Goal: Task Accomplishment & Management: Use online tool/utility

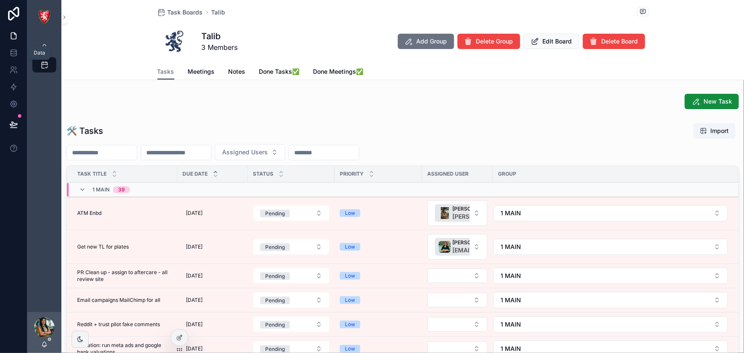
drag, startPoint x: 0, startPoint y: 0, endPoint x: 20, endPoint y: 52, distance: 55.6
click at [9, 51] on icon at bounding box center [13, 53] width 9 height 9
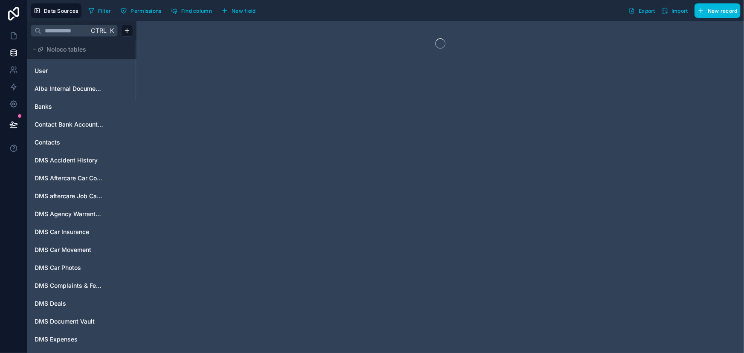
click at [75, 31] on input "text" at bounding box center [64, 30] width 47 height 15
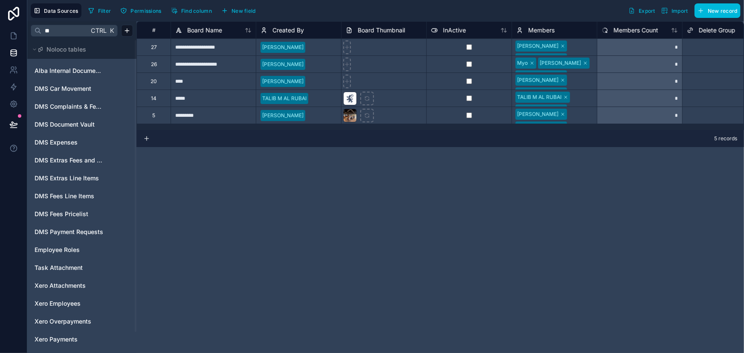
type input "*"
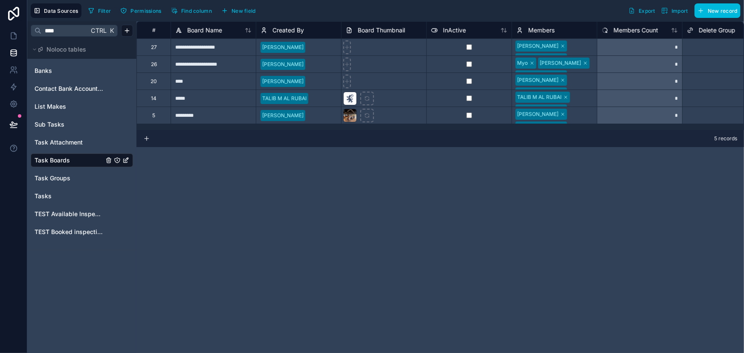
type input "****"
click at [53, 197] on link "Tasks" at bounding box center [69, 196] width 69 height 9
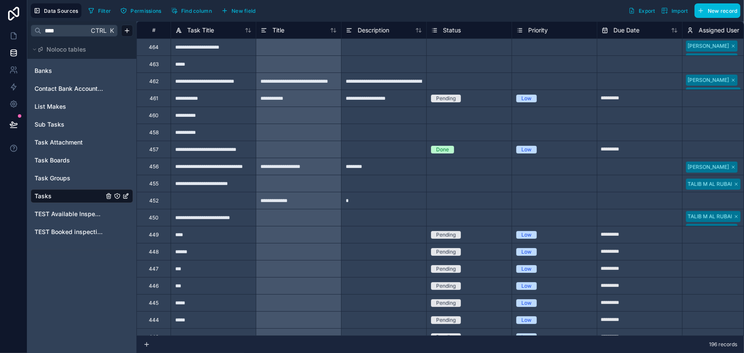
click at [96, 8] on button "Filter" at bounding box center [99, 10] width 29 height 13
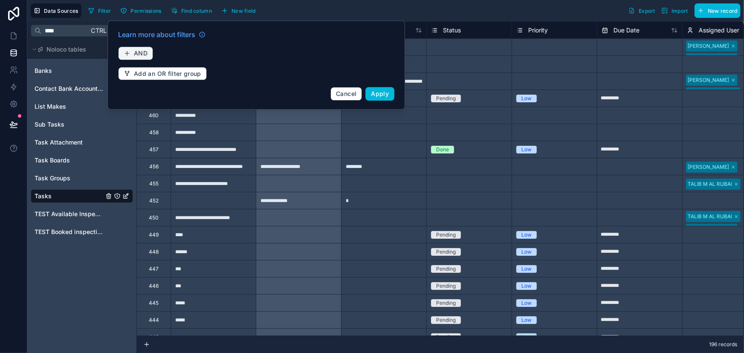
click at [143, 48] on button "AND" at bounding box center [135, 52] width 35 height 13
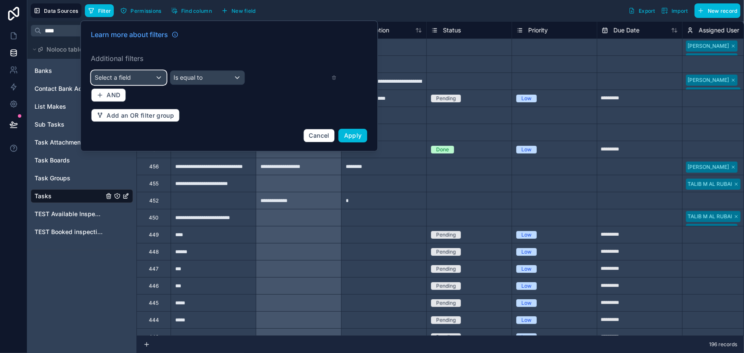
click at [132, 81] on div "Select a field" at bounding box center [129, 78] width 75 height 14
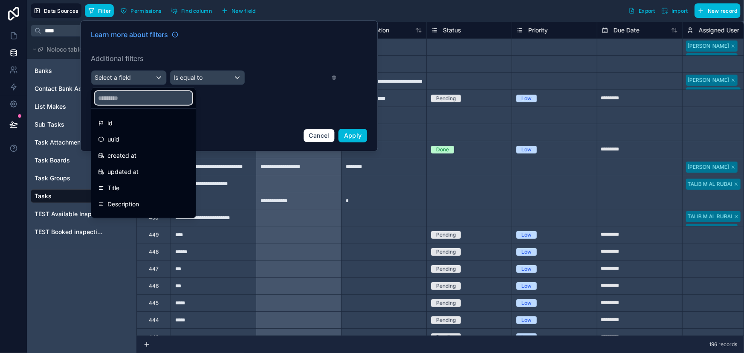
click at [128, 99] on input "text" at bounding box center [144, 98] width 98 height 14
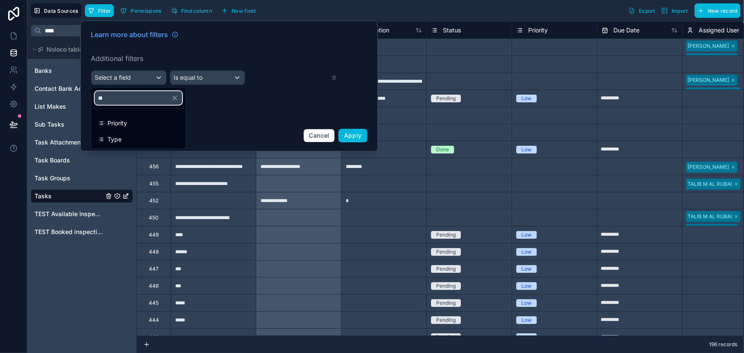
type input "**"
click at [122, 139] on div "Type" at bounding box center [138, 139] width 81 height 10
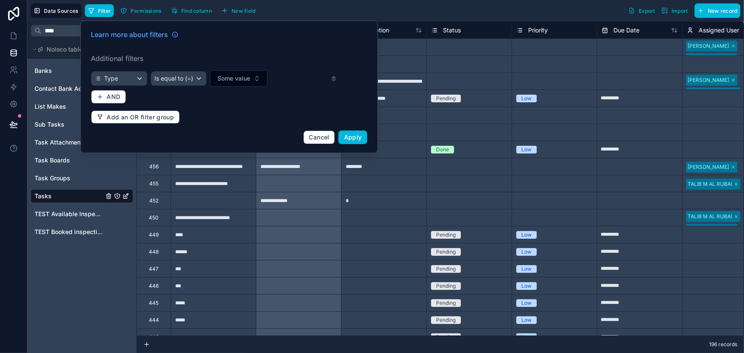
click at [241, 73] on button "Some value" at bounding box center [239, 78] width 58 height 16
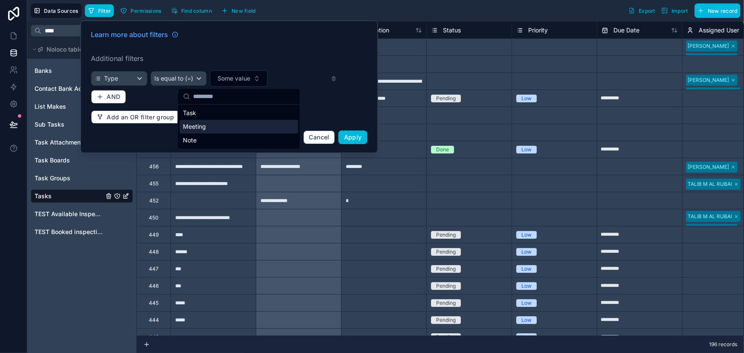
click at [214, 126] on div "Meeting" at bounding box center [239, 127] width 119 height 14
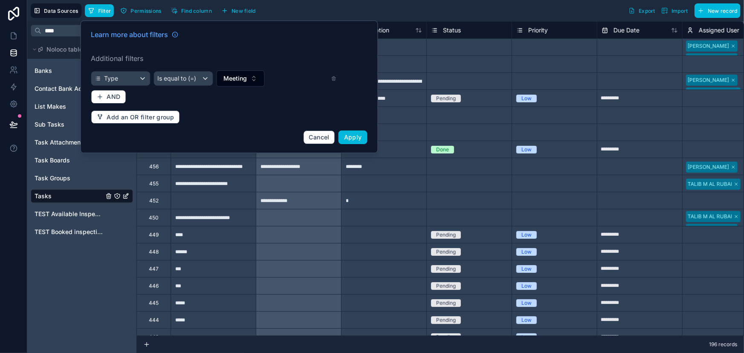
click at [349, 137] on span "Apply" at bounding box center [353, 137] width 18 height 7
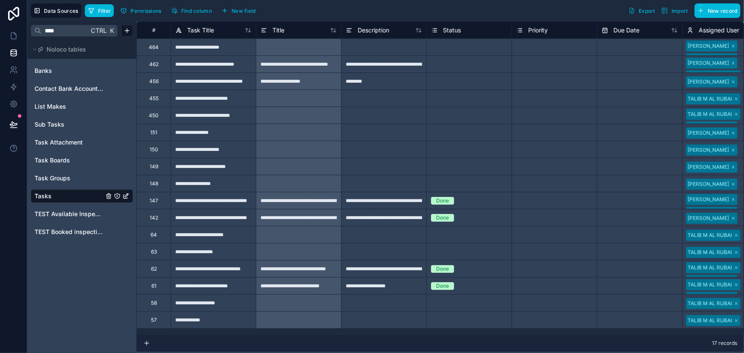
click at [101, 12] on span "Filter" at bounding box center [104, 11] width 13 height 6
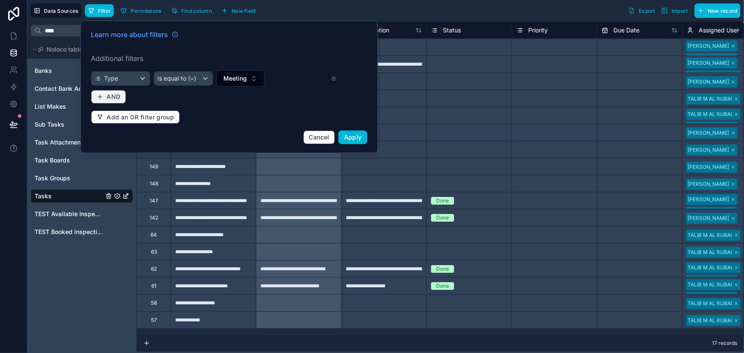
click at [117, 95] on span "AND" at bounding box center [114, 97] width 14 height 8
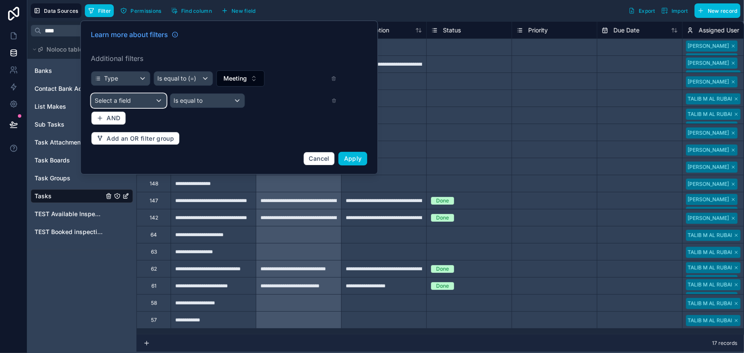
click at [119, 102] on span "Select a field" at bounding box center [113, 100] width 36 height 7
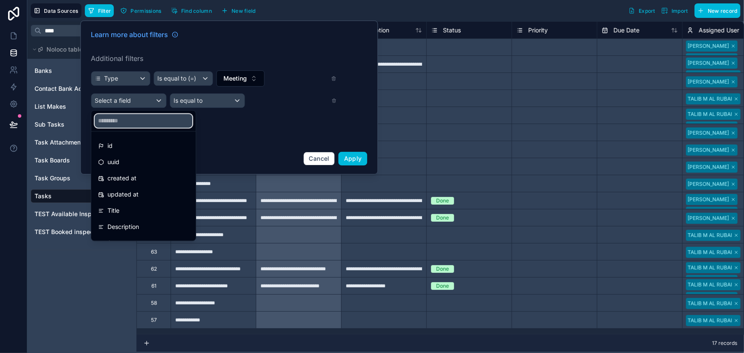
click at [129, 122] on input "text" at bounding box center [144, 121] width 98 height 14
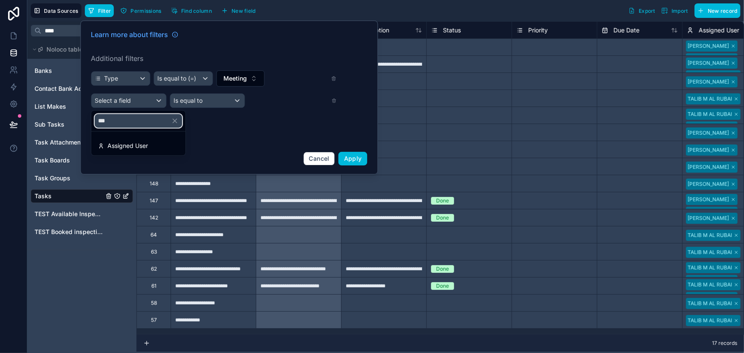
type input "***"
click at [146, 146] on span "Assigned User" at bounding box center [127, 146] width 41 height 10
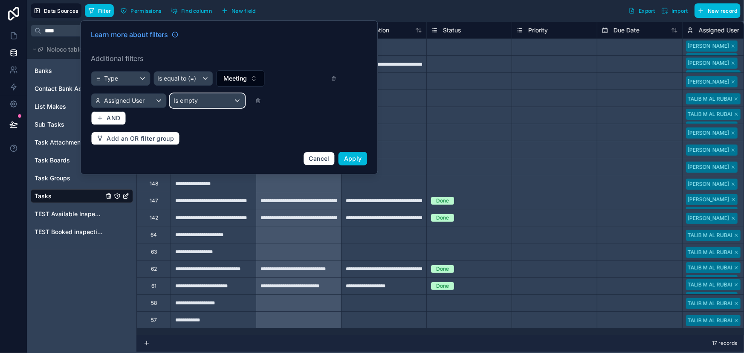
click at [192, 103] on span "Is empty" at bounding box center [186, 100] width 24 height 9
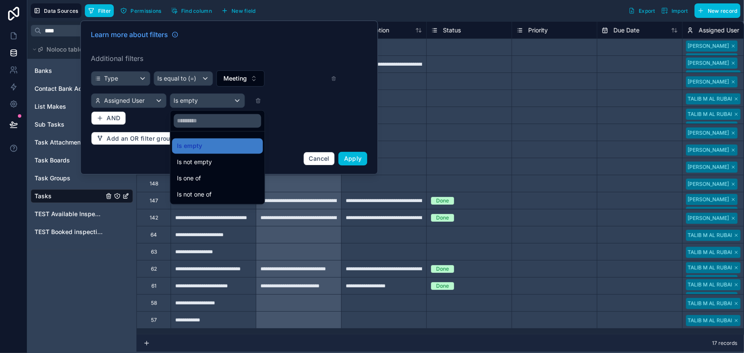
click at [219, 172] on div "Is one of" at bounding box center [217, 178] width 91 height 15
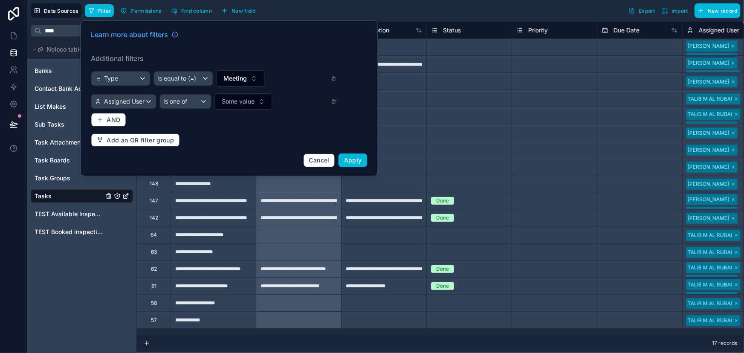
click at [239, 97] on span "Some value" at bounding box center [238, 101] width 33 height 9
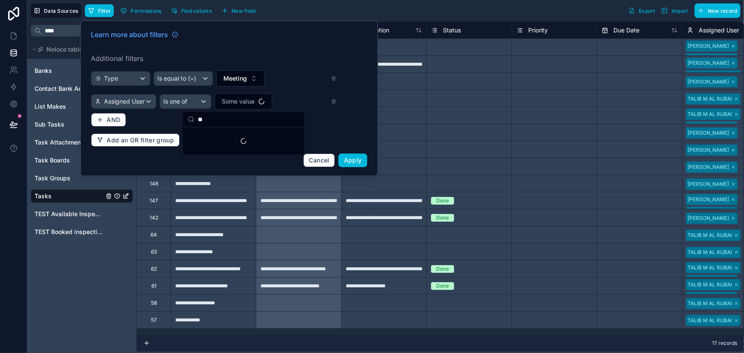
type input "**"
click at [243, 98] on span "Some value" at bounding box center [238, 101] width 33 height 9
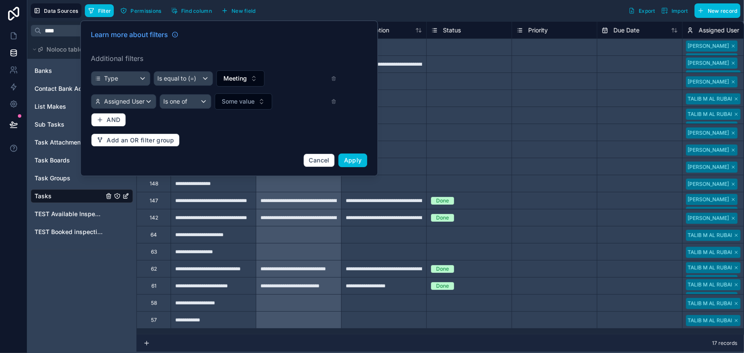
click at [243, 98] on span "Some value" at bounding box center [238, 101] width 33 height 9
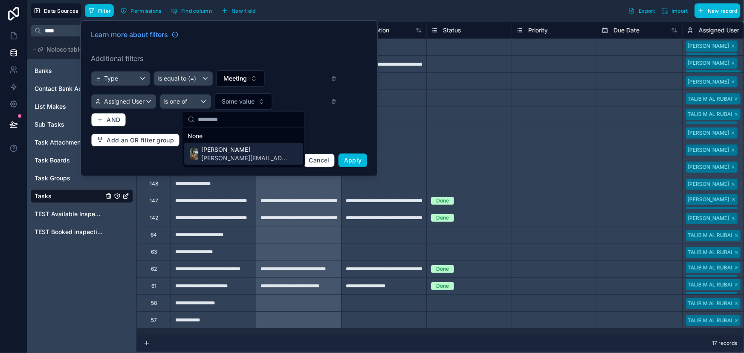
click at [230, 151] on span "[PERSON_NAME]" at bounding box center [245, 149] width 88 height 9
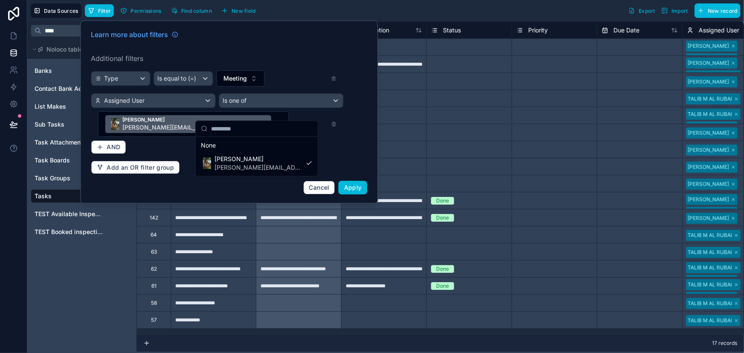
click at [362, 184] on span "Apply" at bounding box center [353, 187] width 18 height 7
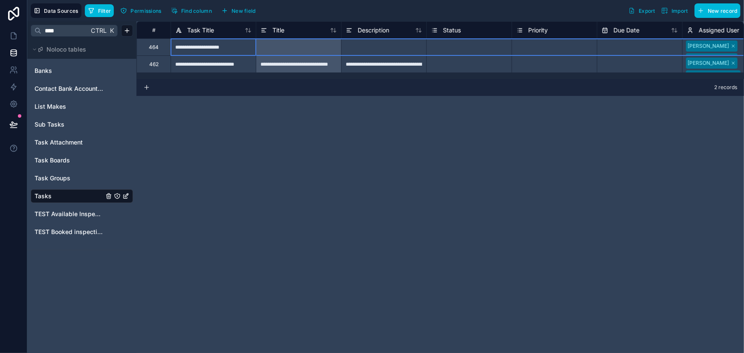
click at [150, 50] on div "464" at bounding box center [154, 47] width 10 height 7
drag, startPoint x: 150, startPoint y: 50, endPoint x: 147, endPoint y: 46, distance: 4.6
click at [147, 46] on div "464" at bounding box center [153, 46] width 34 height 17
click at [170, 81] on div "Delete row" at bounding box center [170, 81] width 44 height 9
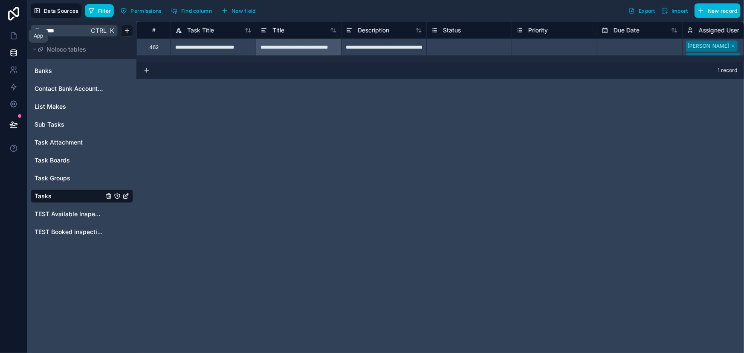
click at [14, 38] on icon at bounding box center [13, 36] width 9 height 9
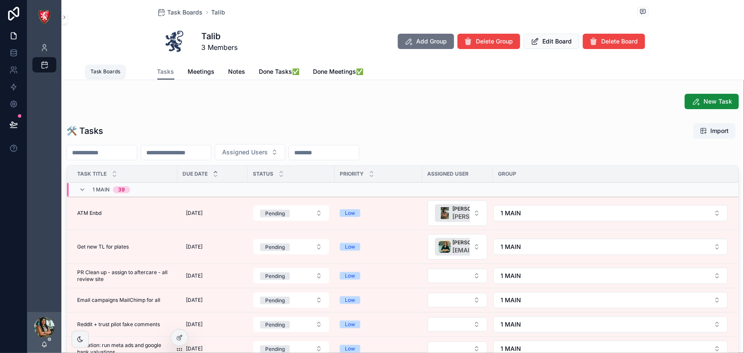
click at [43, 68] on icon "scrollable content" at bounding box center [44, 65] width 9 height 9
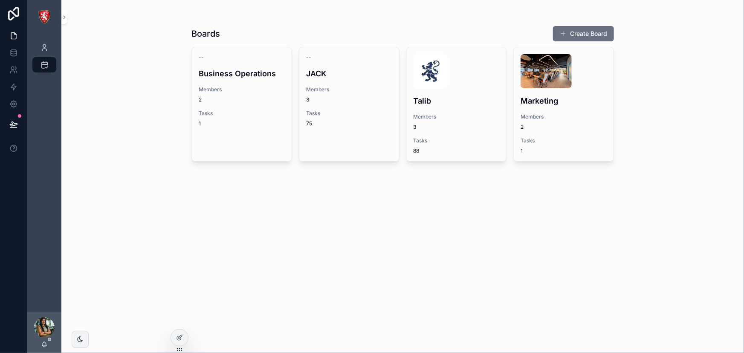
click at [350, 117] on div "Tasks 75" at bounding box center [349, 118] width 86 height 17
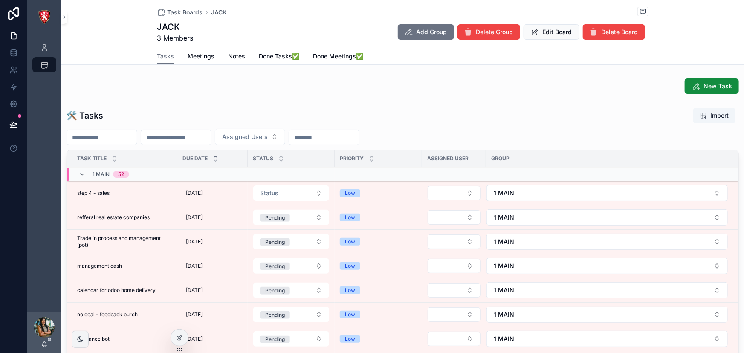
click at [173, 15] on span "Task Boards" at bounding box center [185, 12] width 35 height 9
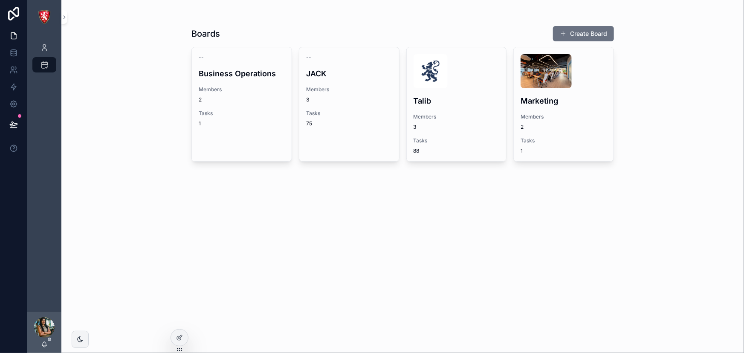
click at [234, 136] on link "-- Business Operations Members 2 Tasks 1" at bounding box center [242, 104] width 101 height 115
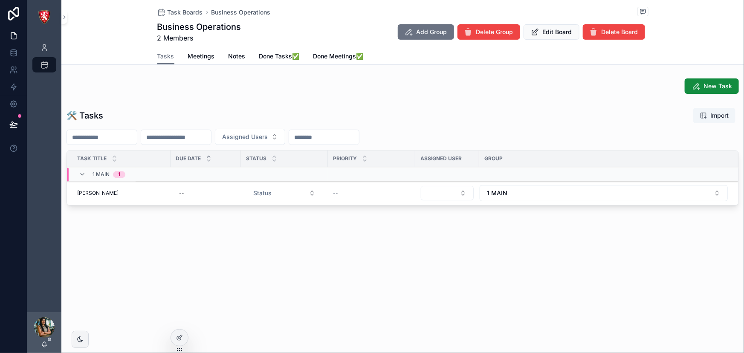
click at [183, 44] on div "Task Boards Business Operations Business Operations 2 Members Add Group Delete …" at bounding box center [402, 24] width 491 height 48
click at [193, 53] on span "Meetings" at bounding box center [201, 56] width 27 height 9
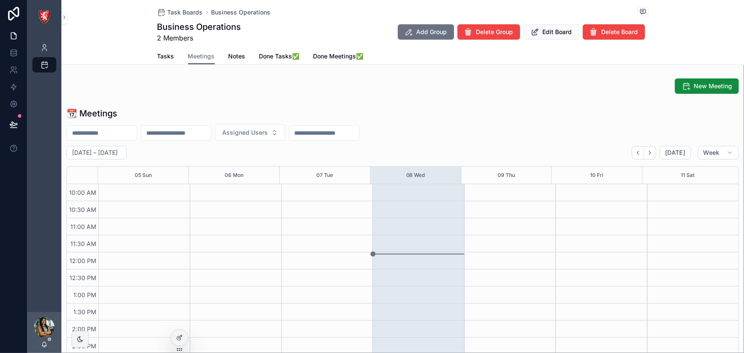
scroll to position [116, 0]
click at [177, 339] on icon at bounding box center [179, 337] width 7 height 7
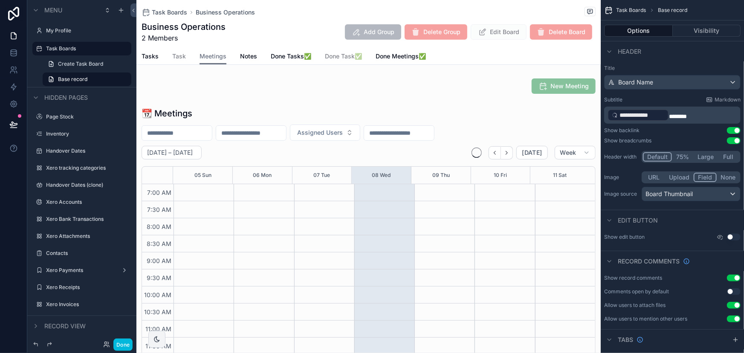
scroll to position [239, 0]
click at [341, 112] on div "scrollable content" at bounding box center [368, 240] width 465 height 272
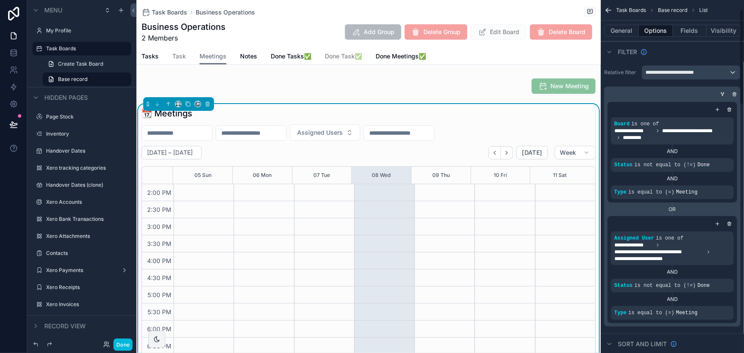
scroll to position [0, 0]
click at [0, 0] on icon "scrollable content" at bounding box center [0, 0] width 0 height 0
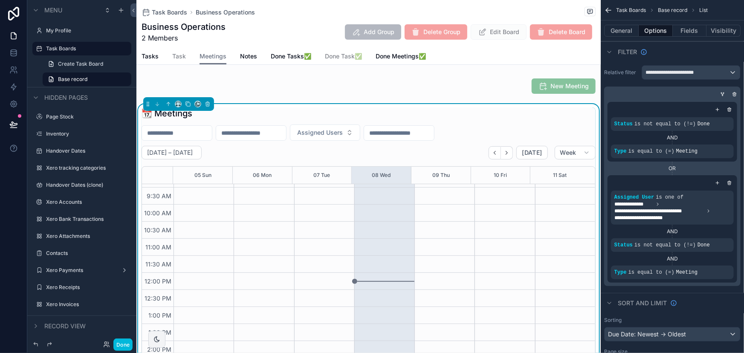
scroll to position [77, 0]
click at [729, 110] on icon "scrollable content" at bounding box center [729, 110] width 0 height 1
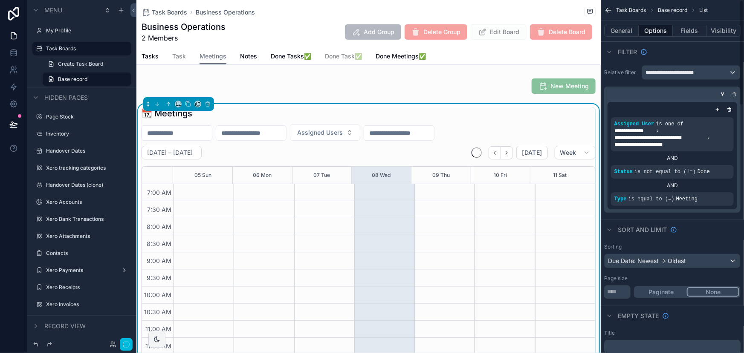
scroll to position [239, 0]
click at [726, 107] on div "scrollable content" at bounding box center [730, 109] width 9 height 9
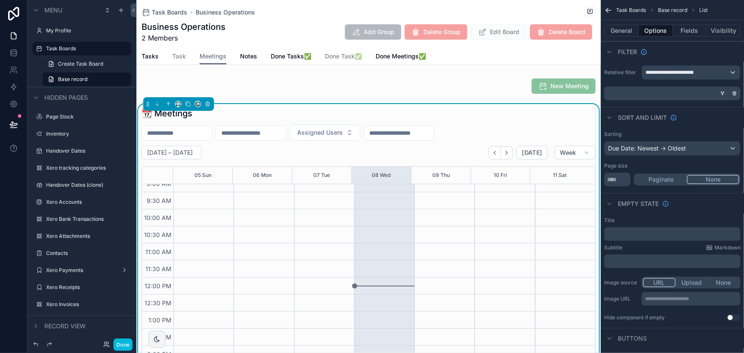
scroll to position [38, 0]
click at [120, 346] on button "Done" at bounding box center [122, 345] width 19 height 12
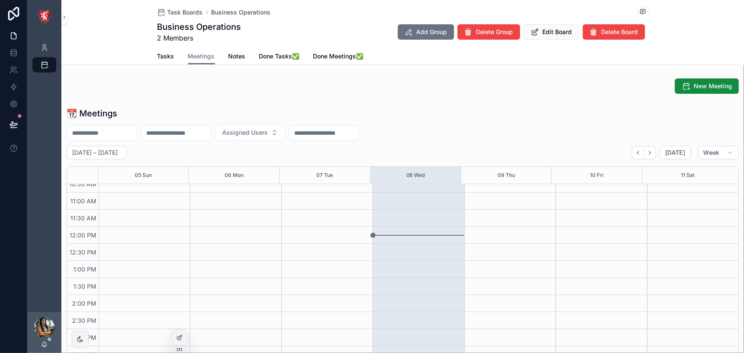
scroll to position [86, 0]
click at [179, 337] on icon at bounding box center [180, 336] width 3 height 3
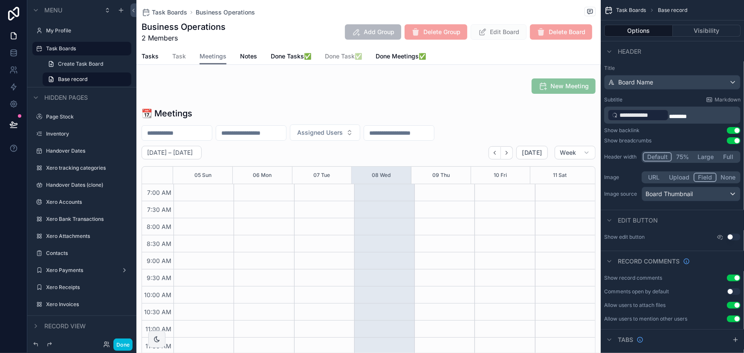
scroll to position [239, 0]
click at [665, 29] on button "Options" at bounding box center [638, 31] width 69 height 12
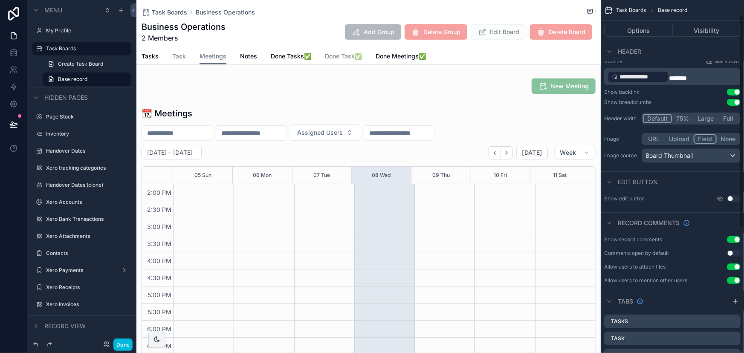
scroll to position [0, 0]
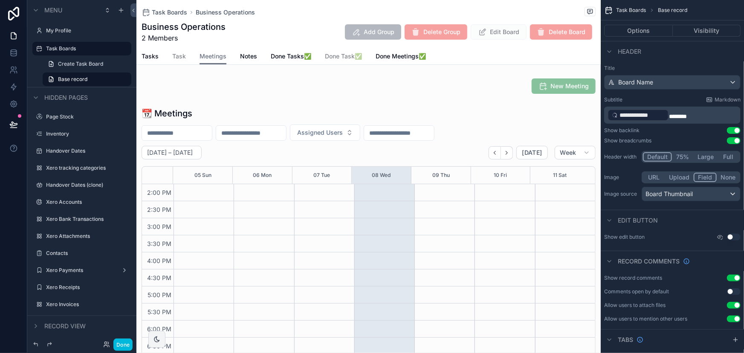
click at [299, 218] on div "scrollable content" at bounding box center [368, 240] width 465 height 272
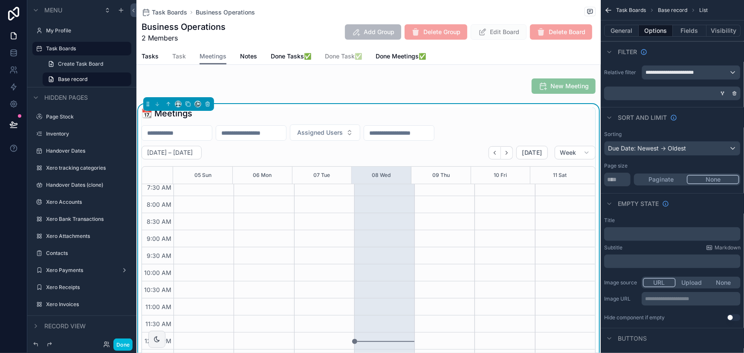
scroll to position [9, 0]
click at [676, 68] on div "**********" at bounding box center [691, 73] width 98 height 14
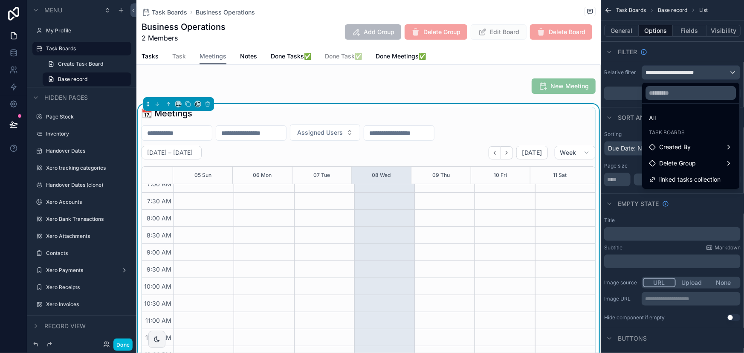
click at [676, 113] on div "All" at bounding box center [691, 118] width 84 height 10
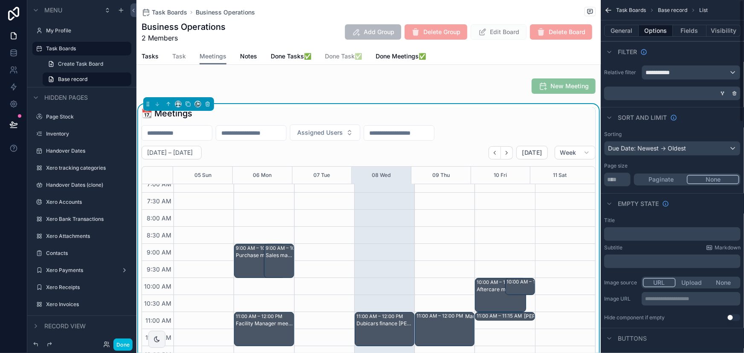
click at [720, 93] on div "scrollable content" at bounding box center [723, 93] width 9 height 9
click at [723, 93] on icon "scrollable content" at bounding box center [723, 93] width 2 height 1
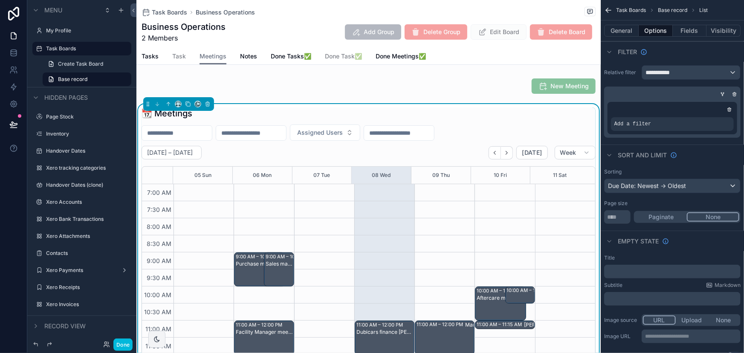
scroll to position [239, 0]
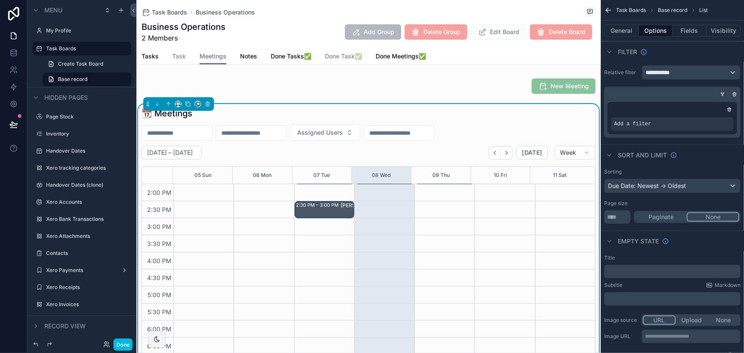
click at [658, 128] on div "Add a filter" at bounding box center [672, 124] width 123 height 14
click at [0, 0] on icon "scrollable content" at bounding box center [0, 0] width 0 height 0
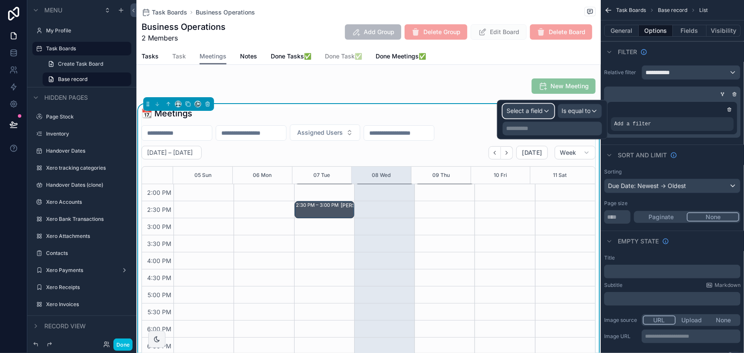
click at [540, 111] on span "Select a field" at bounding box center [525, 110] width 36 height 7
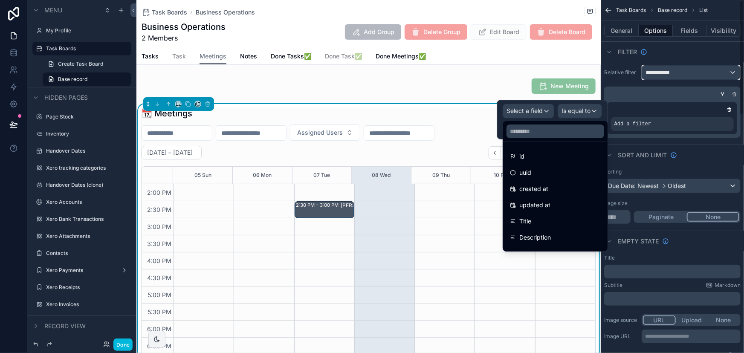
click at [682, 71] on div "**********" at bounding box center [691, 73] width 98 height 14
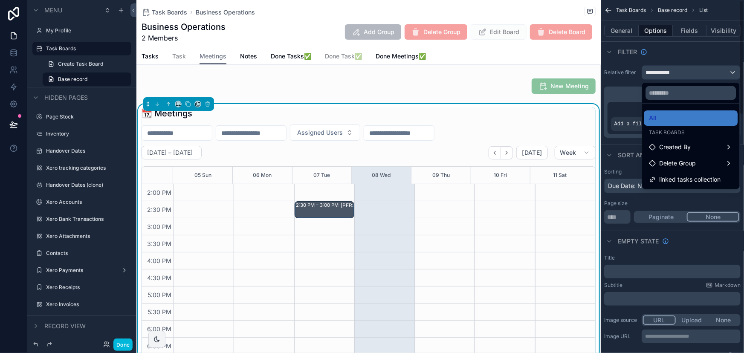
click at [682, 71] on div "scrollable content" at bounding box center [372, 176] width 744 height 353
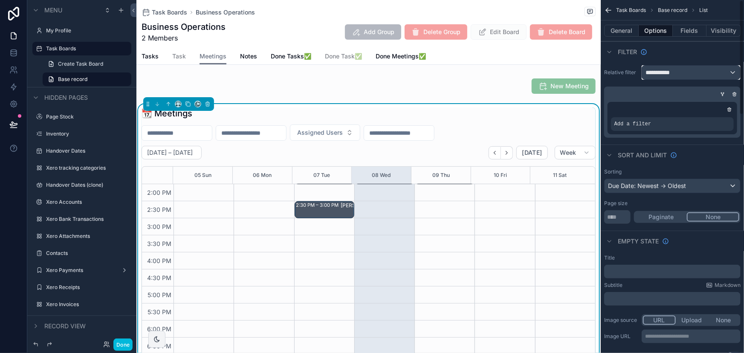
click at [682, 71] on div "**********" at bounding box center [691, 73] width 98 height 14
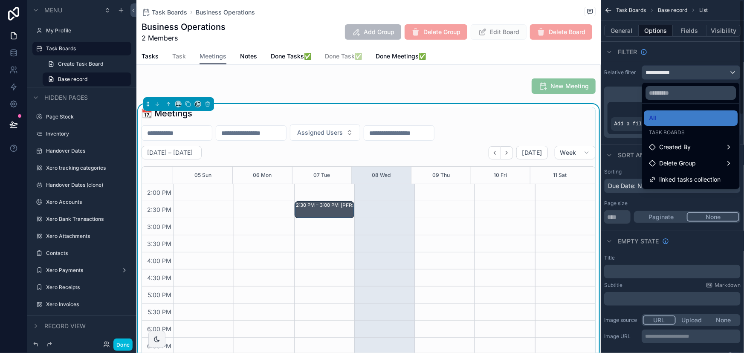
click at [665, 75] on div "scrollable content" at bounding box center [372, 176] width 744 height 353
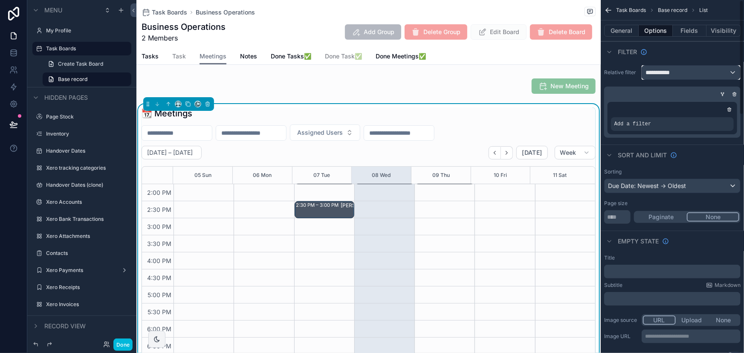
click at [665, 75] on span "**********" at bounding box center [662, 72] width 32 height 9
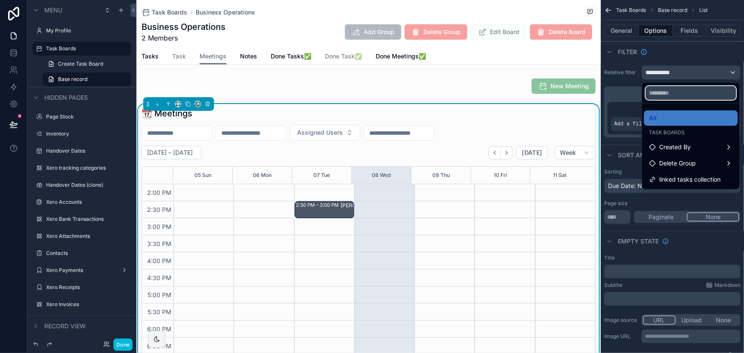
click at [664, 94] on input "text" at bounding box center [691, 93] width 90 height 14
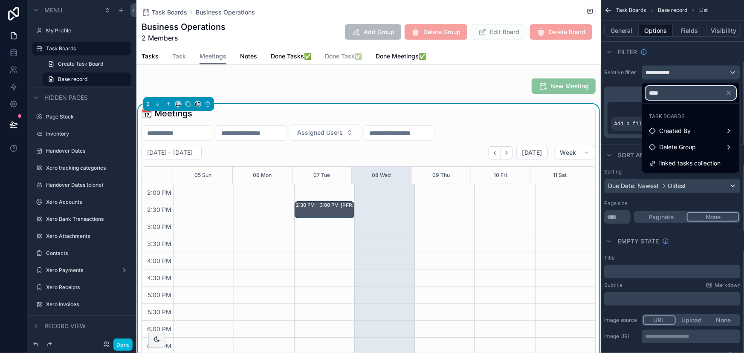
type input "****"
click at [680, 158] on span "linked tasks collection" at bounding box center [689, 163] width 61 height 10
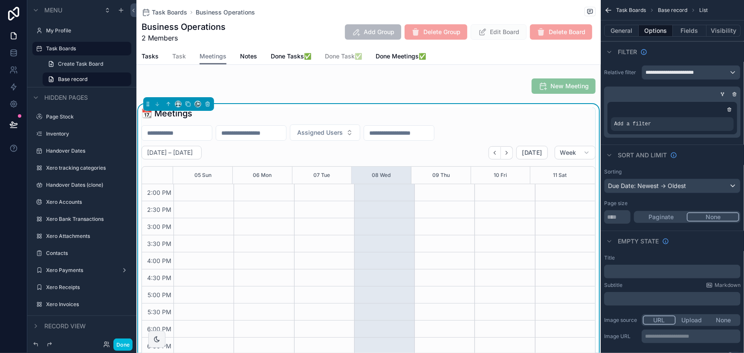
click at [735, 94] on icon "scrollable content" at bounding box center [735, 94] width 0 height 1
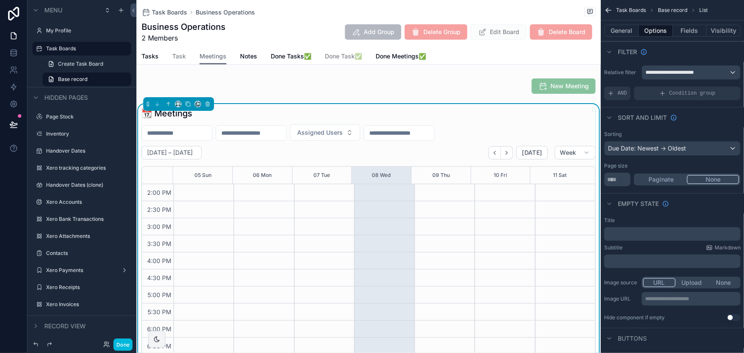
click at [666, 93] on icon "scrollable content" at bounding box center [662, 93] width 7 height 7
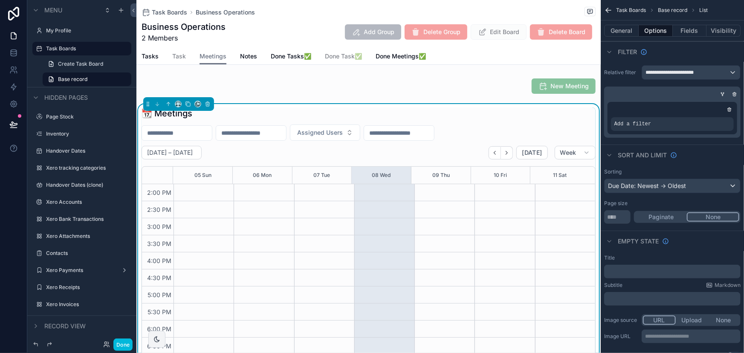
click at [724, 92] on icon "scrollable content" at bounding box center [722, 94] width 5 height 5
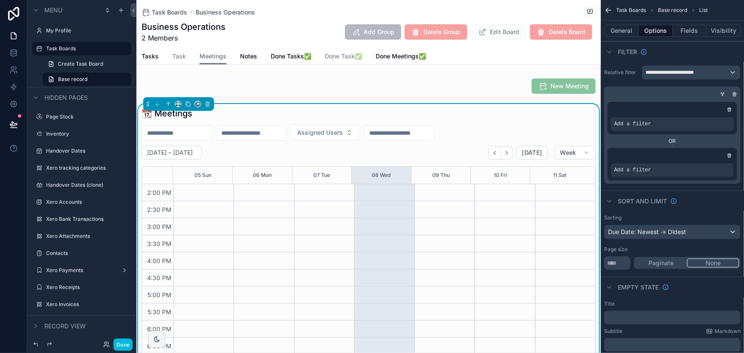
click at [0, 0] on icon "scrollable content" at bounding box center [0, 0] width 0 height 0
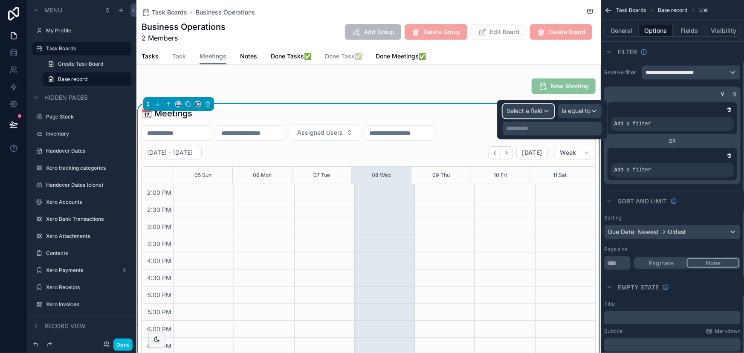
click at [539, 111] on span "Select a field" at bounding box center [525, 110] width 36 height 7
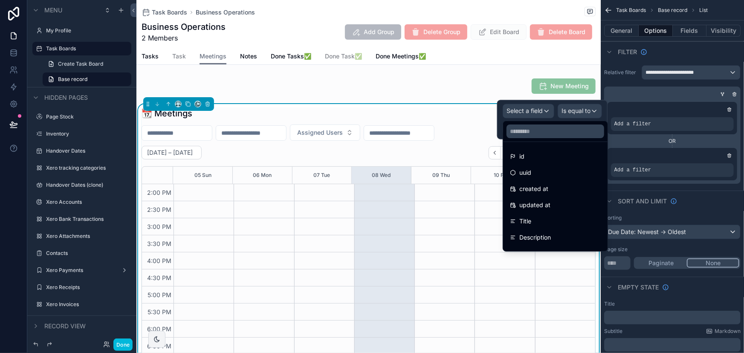
click at [539, 111] on div at bounding box center [552, 119] width 110 height 39
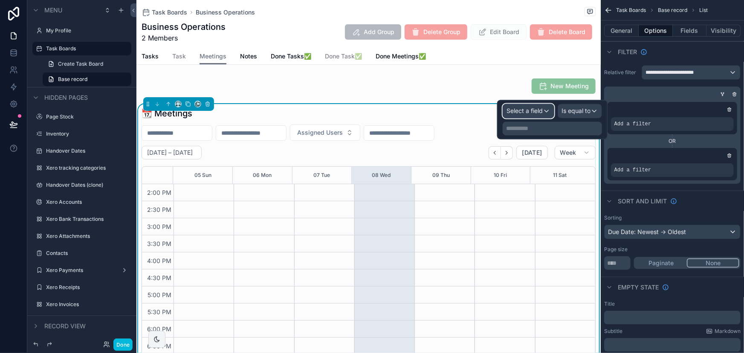
click at [539, 111] on span "Select a field" at bounding box center [525, 110] width 36 height 7
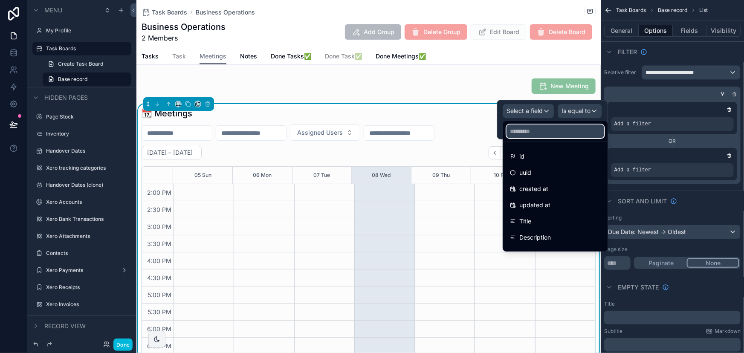
click at [534, 133] on input "text" at bounding box center [556, 132] width 98 height 14
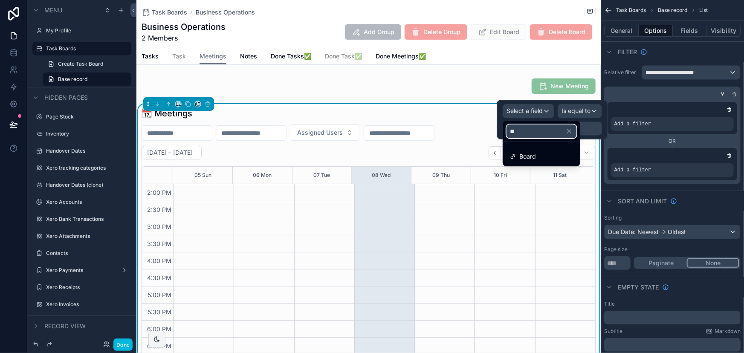
type input "**"
click at [538, 157] on div "Board" at bounding box center [541, 156] width 63 height 10
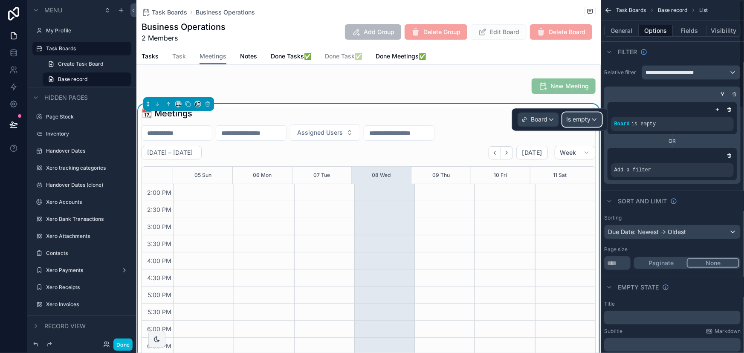
click at [588, 119] on span "Is empty" at bounding box center [578, 120] width 24 height 9
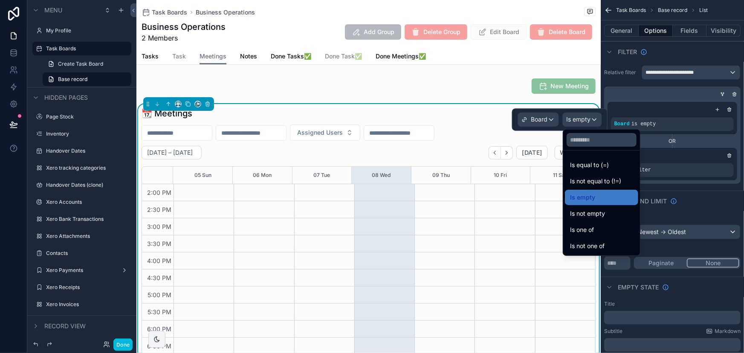
click at [612, 230] on div "Is one of" at bounding box center [601, 230] width 63 height 10
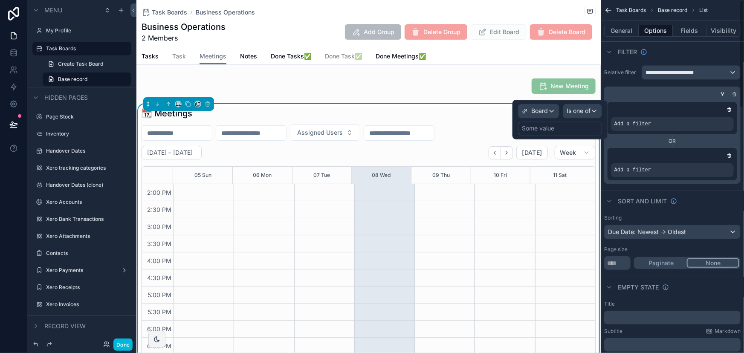
click at [565, 129] on div "Some value" at bounding box center [560, 129] width 84 height 14
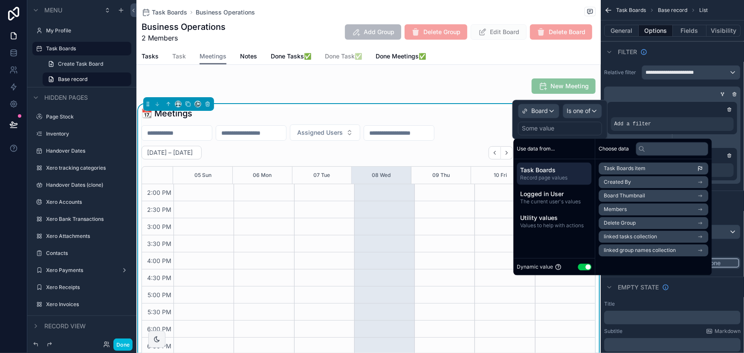
click at [570, 200] on span "The current user's values" at bounding box center [555, 201] width 68 height 7
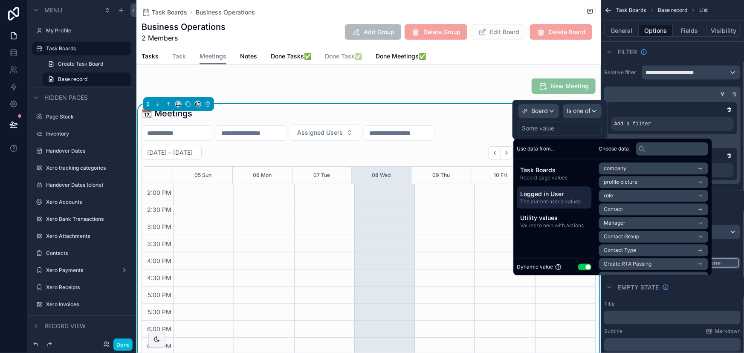
click at [735, 93] on icon "scrollable content" at bounding box center [734, 94] width 5 height 5
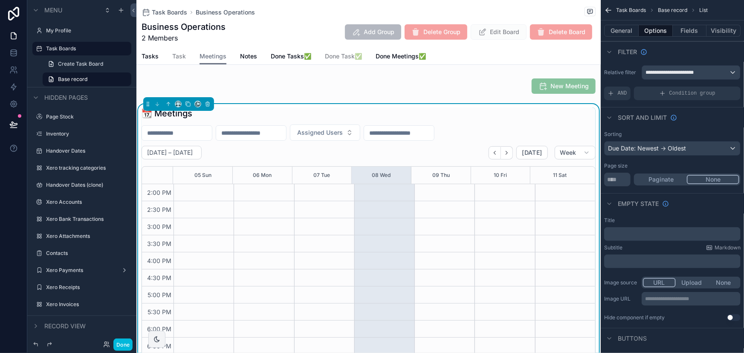
click at [663, 93] on icon "scrollable content" at bounding box center [663, 93] width 4 height 0
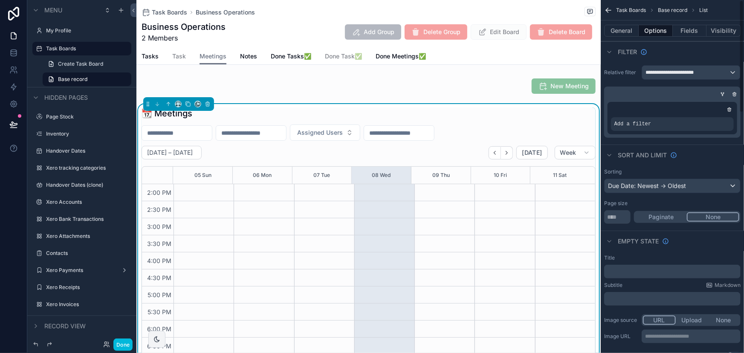
click at [647, 127] on span "Add a filter" at bounding box center [633, 124] width 37 height 7
click at [0, 0] on icon "scrollable content" at bounding box center [0, 0] width 0 height 0
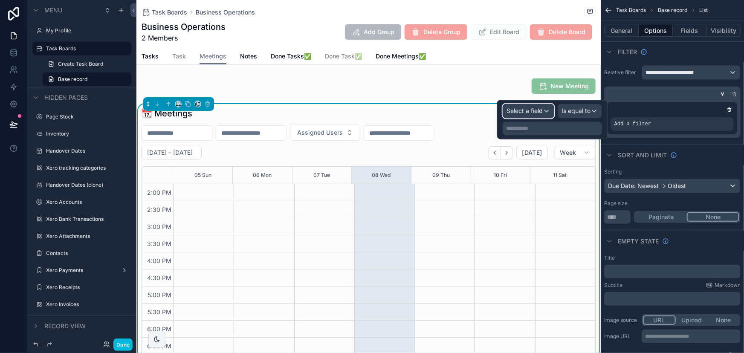
click at [523, 111] on span "Select a field" at bounding box center [525, 110] width 36 height 7
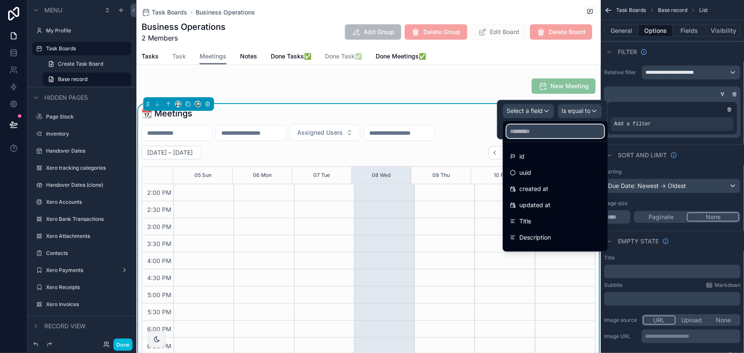
click at [523, 129] on input "text" at bounding box center [556, 132] width 98 height 14
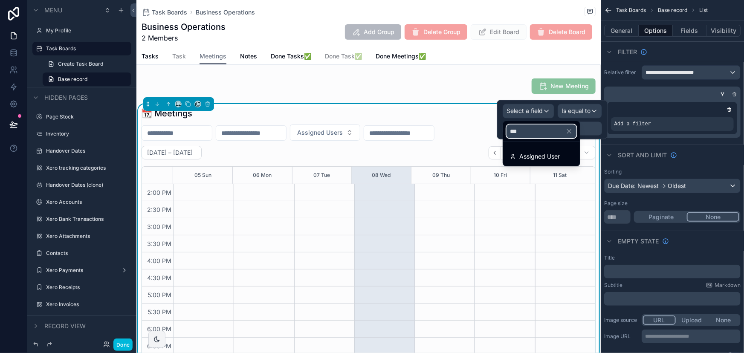
type input "***"
click at [543, 156] on span "Assigned User" at bounding box center [540, 156] width 41 height 10
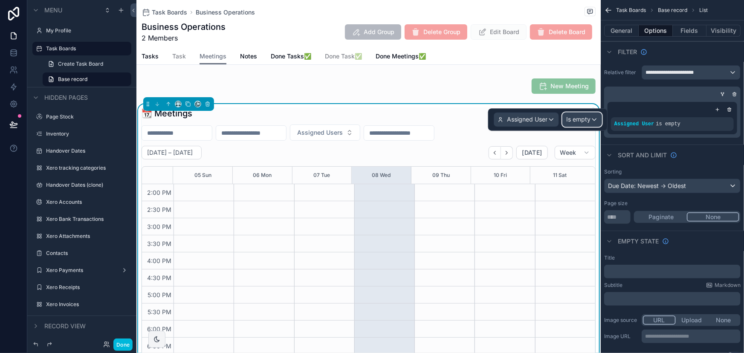
click at [578, 117] on span "Is empty" at bounding box center [578, 120] width 24 height 9
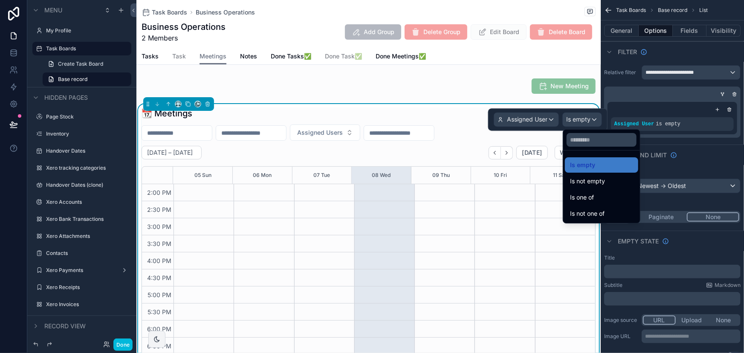
click at [590, 192] on span "Is one of" at bounding box center [582, 197] width 24 height 10
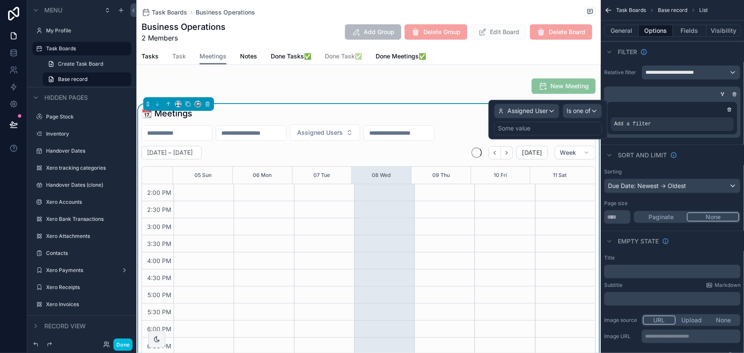
click at [539, 132] on div "Some value" at bounding box center [548, 129] width 108 height 14
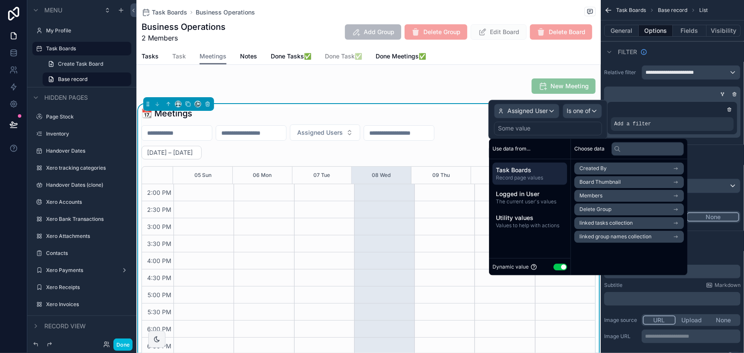
click at [534, 195] on span "Logged in User" at bounding box center [530, 194] width 68 height 9
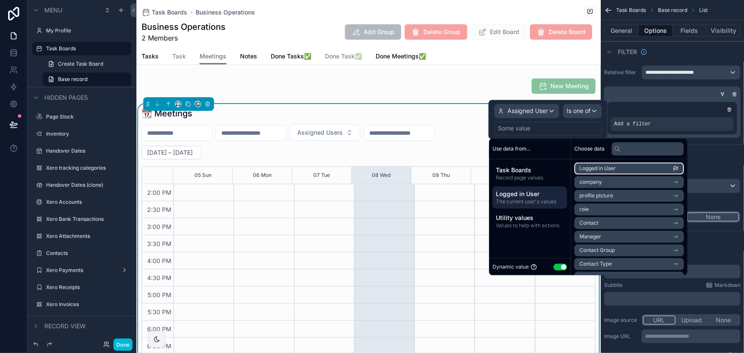
click at [612, 171] on span "Logged in User" at bounding box center [598, 168] width 36 height 7
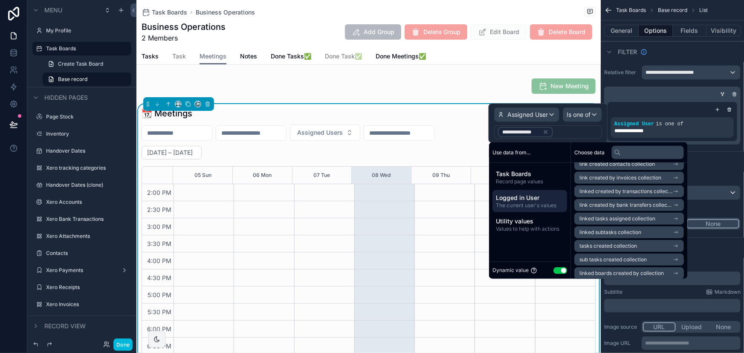
scroll to position [232, 0]
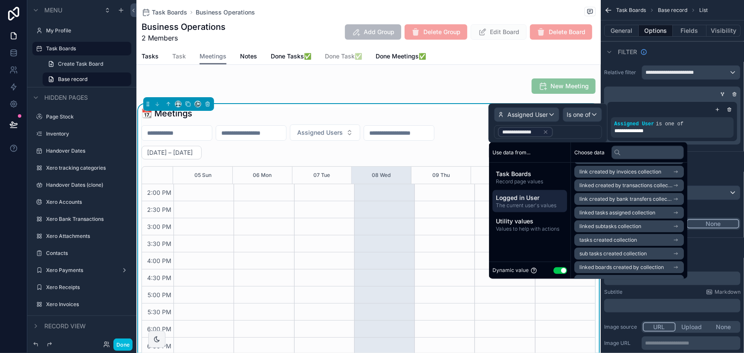
click at [407, 149] on div "[DATE] – [DATE] [DATE] Week" at bounding box center [369, 153] width 454 height 14
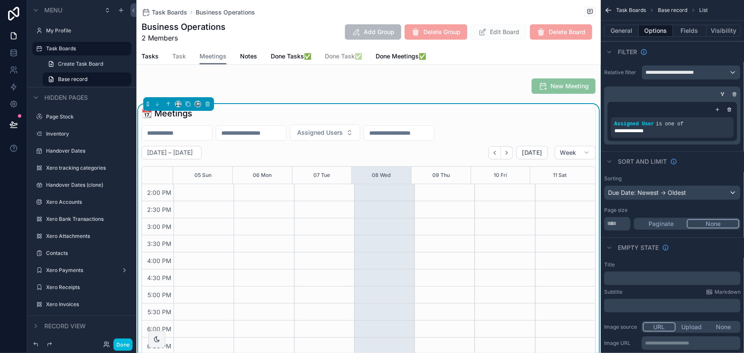
click at [152, 60] on span "Tasks" at bounding box center [150, 56] width 17 height 9
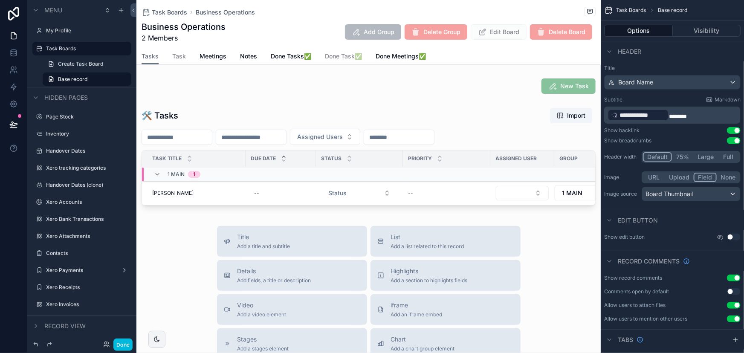
click at [395, 180] on div "1 MAIN 1" at bounding box center [272, 175] width 261 height 14
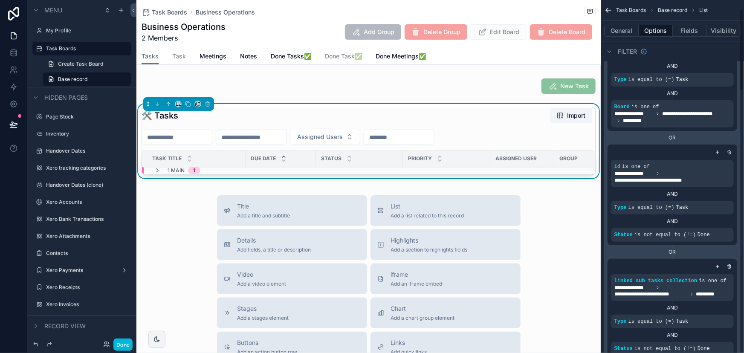
scroll to position [116, 0]
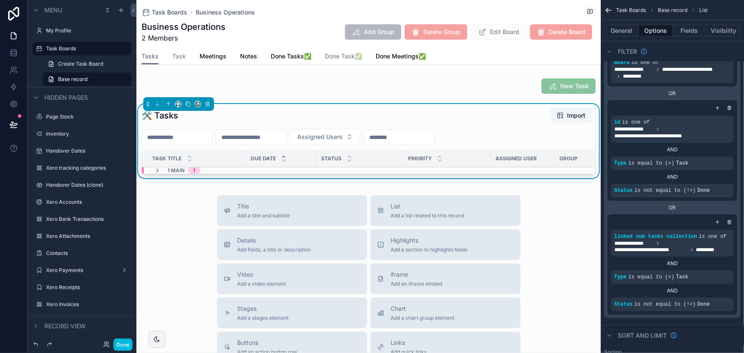
click at [218, 53] on span "Meetings" at bounding box center [213, 56] width 27 height 9
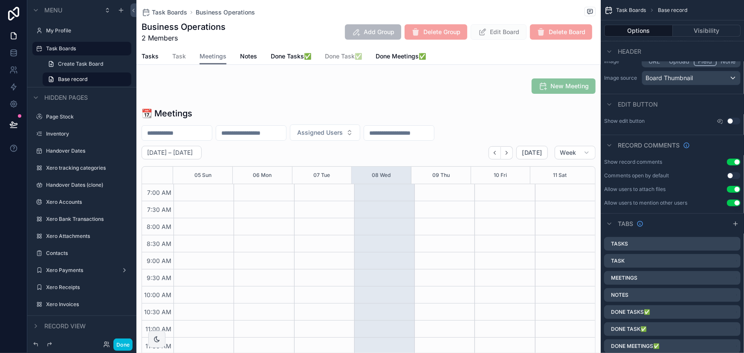
scroll to position [239, 0]
click at [541, 94] on div "scrollable content" at bounding box center [368, 86] width 465 height 22
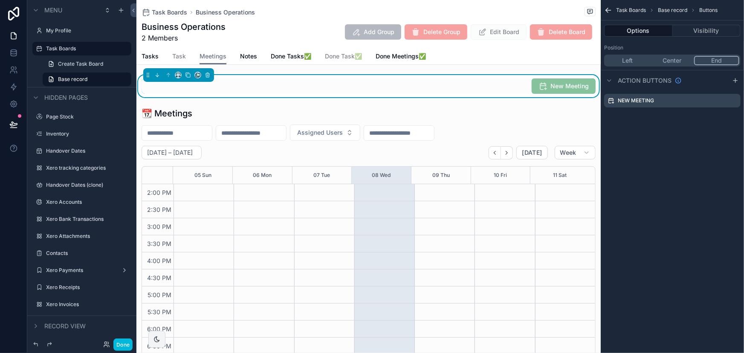
scroll to position [0, 0]
click at [540, 89] on span "New Meeting" at bounding box center [564, 85] width 64 height 15
click at [544, 89] on span "New Meeting" at bounding box center [564, 85] width 64 height 15
click at [123, 340] on button "Done" at bounding box center [122, 345] width 19 height 12
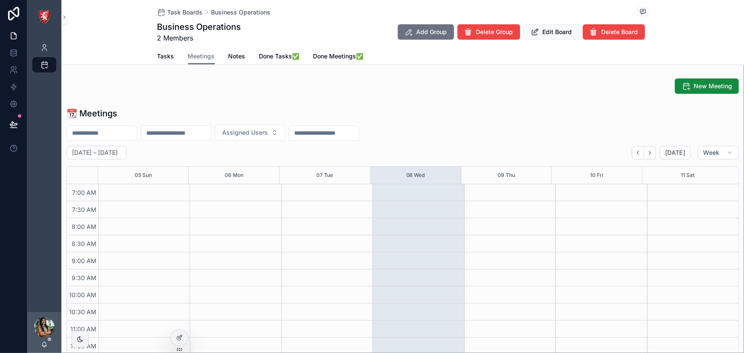
scroll to position [239, 0]
click at [206, 56] on span "Meetings" at bounding box center [201, 56] width 27 height 9
click at [182, 340] on icon at bounding box center [179, 337] width 7 height 7
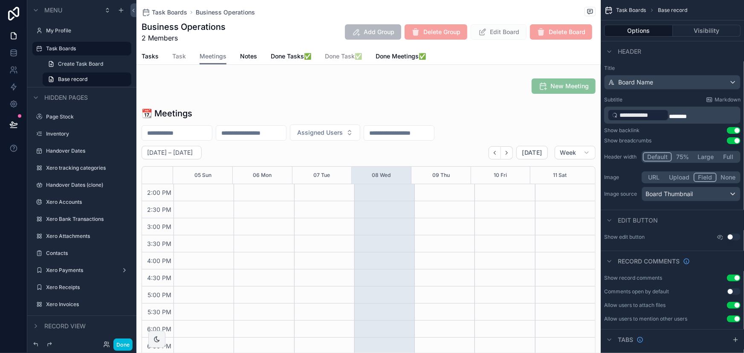
click at [330, 113] on div "scrollable content" at bounding box center [368, 240] width 465 height 272
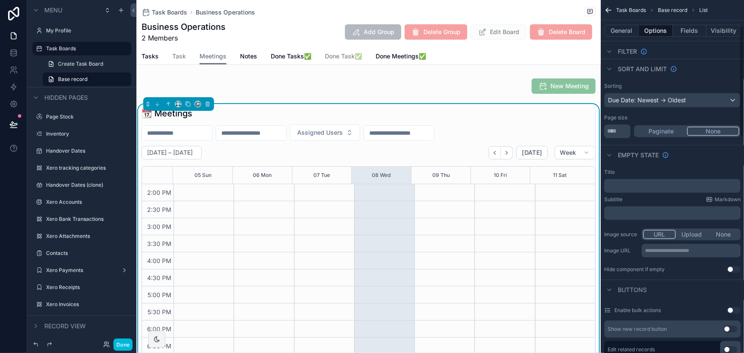
scroll to position [77, 0]
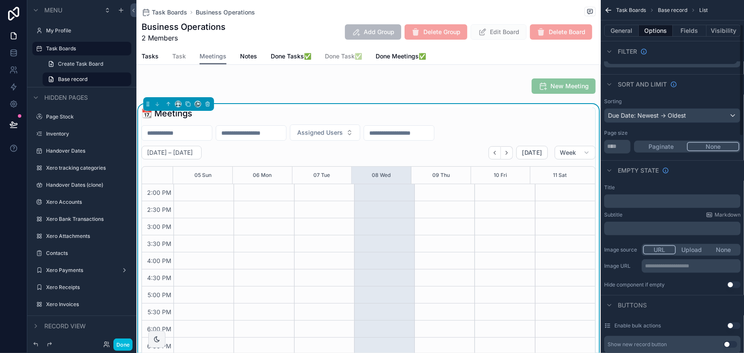
click at [377, 75] on div "scrollable content" at bounding box center [368, 86] width 465 height 22
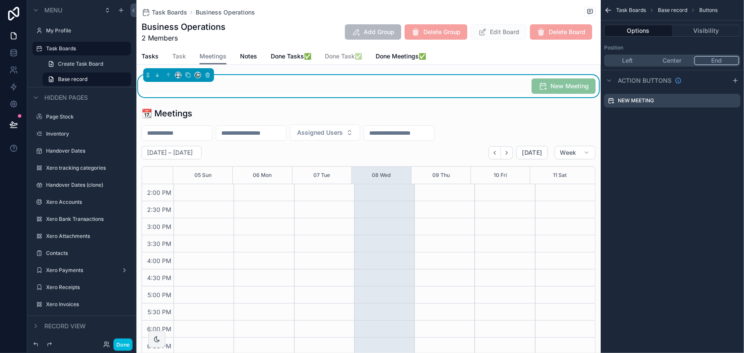
scroll to position [0, 0]
click at [218, 56] on span "Meetings" at bounding box center [213, 56] width 27 height 9
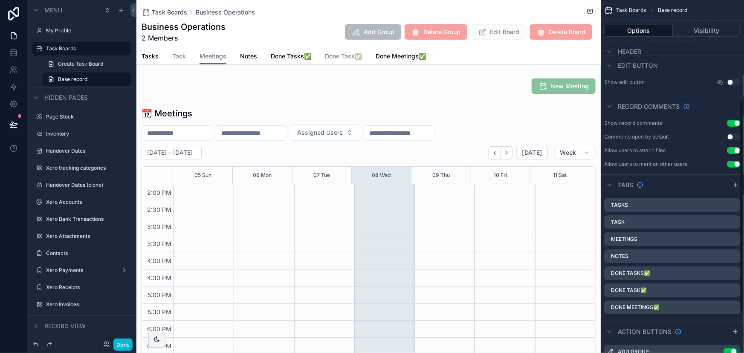
scroll to position [194, 0]
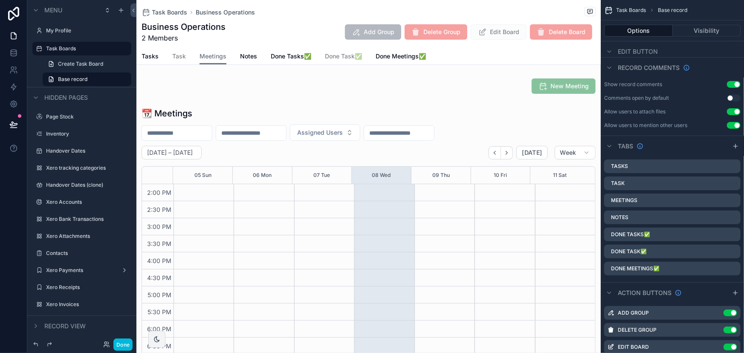
click at [0, 0] on icon "scrollable content" at bounding box center [0, 0] width 0 height 0
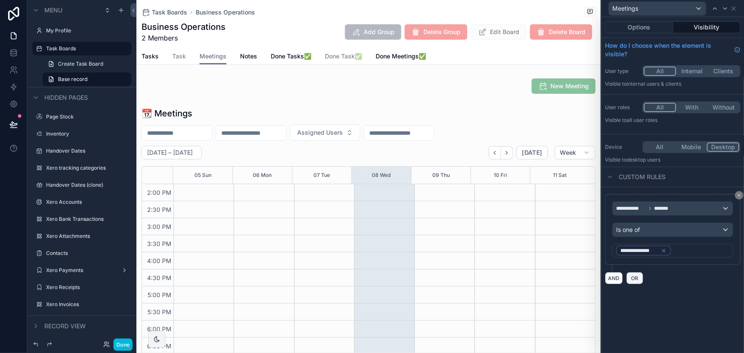
click at [630, 282] on button "OR" at bounding box center [635, 278] width 17 height 12
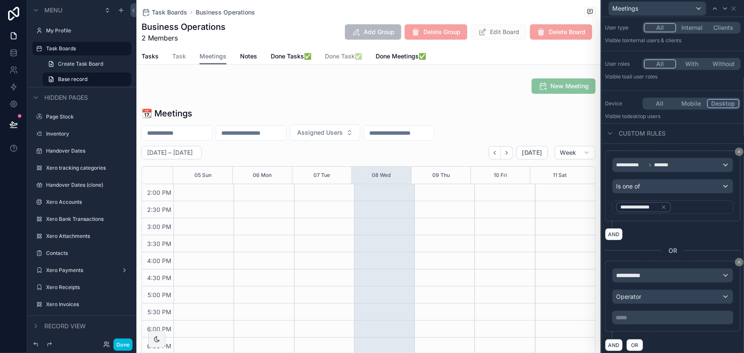
scroll to position [47, 0]
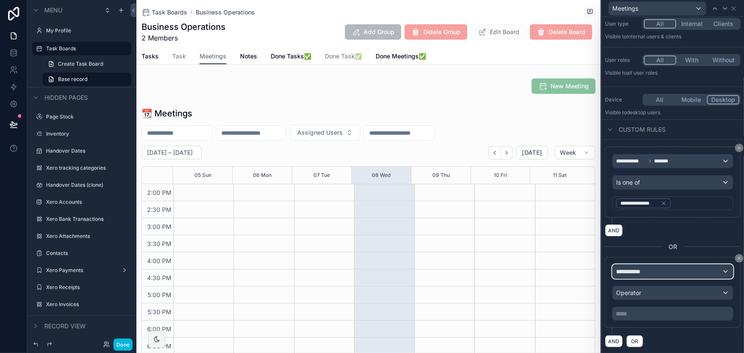
click at [631, 269] on span "**********" at bounding box center [632, 271] width 32 height 9
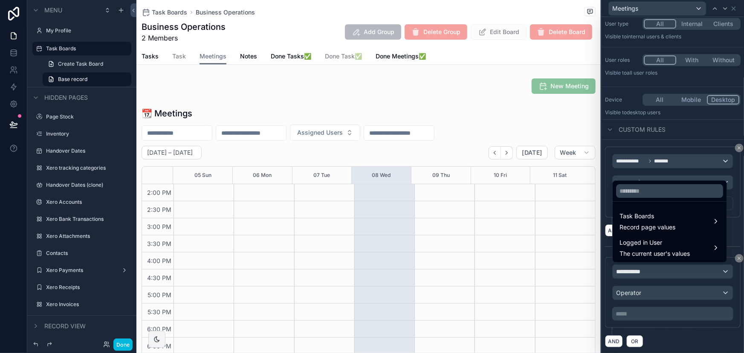
click at [643, 215] on span "Task Boards" at bounding box center [648, 216] width 56 height 10
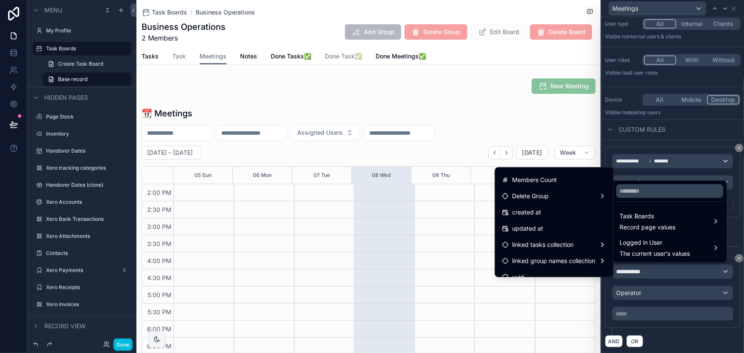
scroll to position [104, 0]
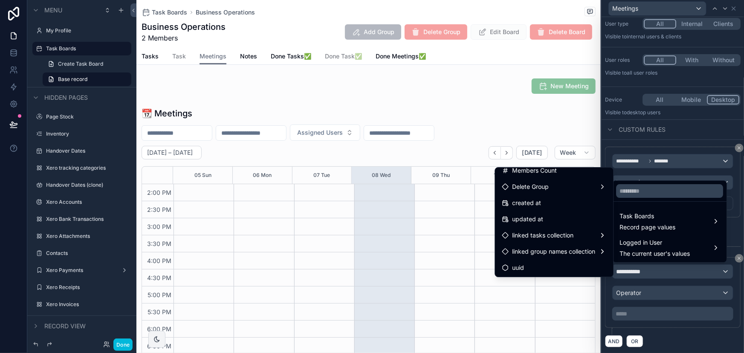
click at [573, 239] on div "linked tasks collection" at bounding box center [554, 235] width 105 height 10
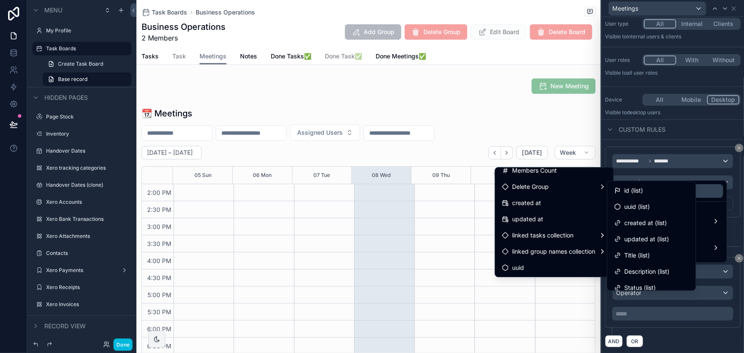
click at [645, 194] on div "id (list)" at bounding box center [652, 191] width 75 height 10
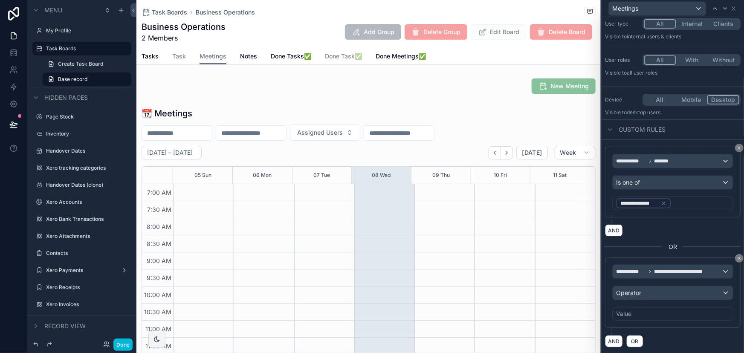
scroll to position [239, 0]
click at [651, 294] on div "Operator" at bounding box center [673, 293] width 120 height 14
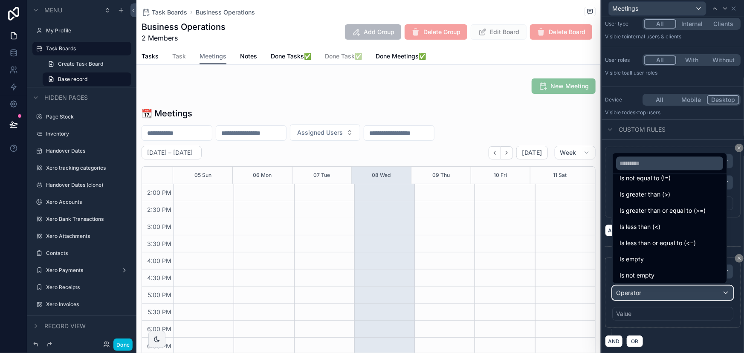
scroll to position [60, 0]
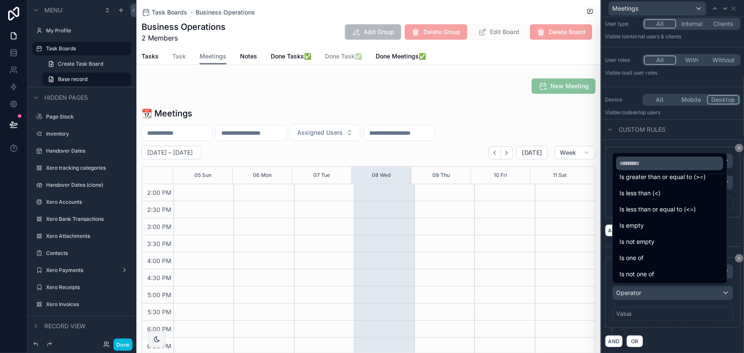
click at [653, 256] on div "Is one of" at bounding box center [670, 258] width 100 height 10
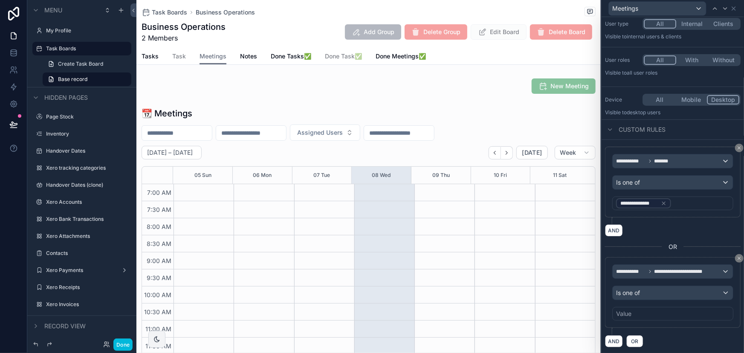
scroll to position [239, 0]
click at [643, 313] on div "Value" at bounding box center [673, 314] width 121 height 14
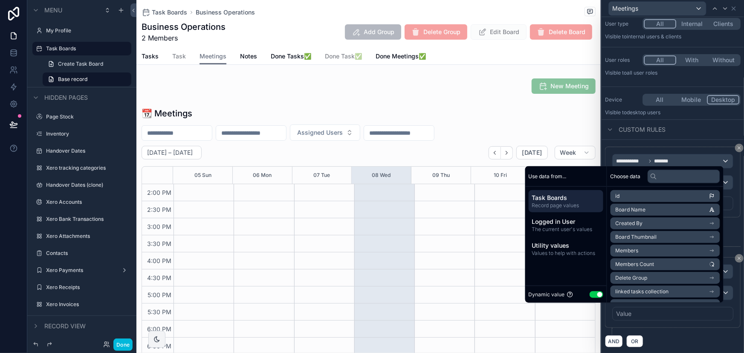
click at [570, 223] on span "Logged in User" at bounding box center [566, 222] width 68 height 9
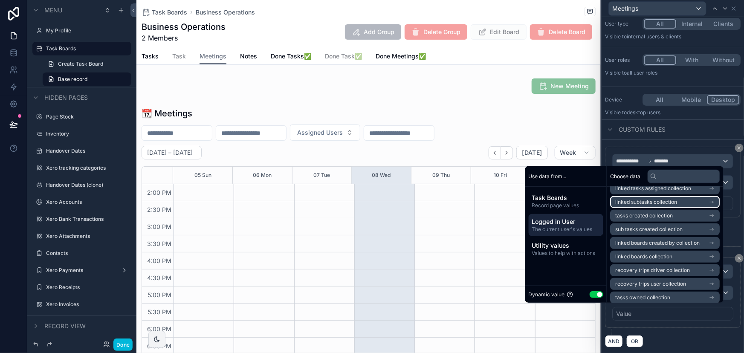
scroll to position [310, 0]
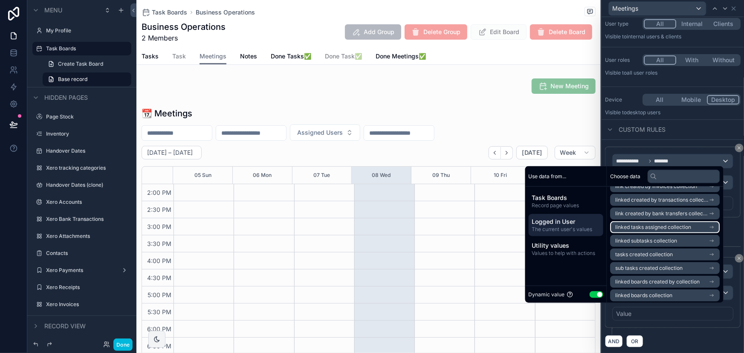
click at [656, 229] on span "linked tasks assigned collection" at bounding box center [654, 227] width 76 height 7
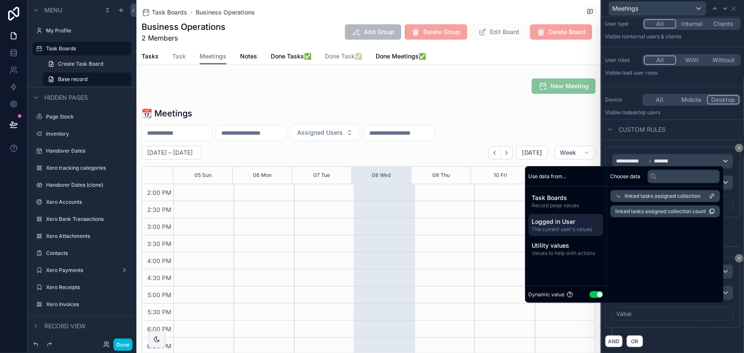
click at [648, 197] on span "linked tasks assigned collection" at bounding box center [663, 196] width 76 height 7
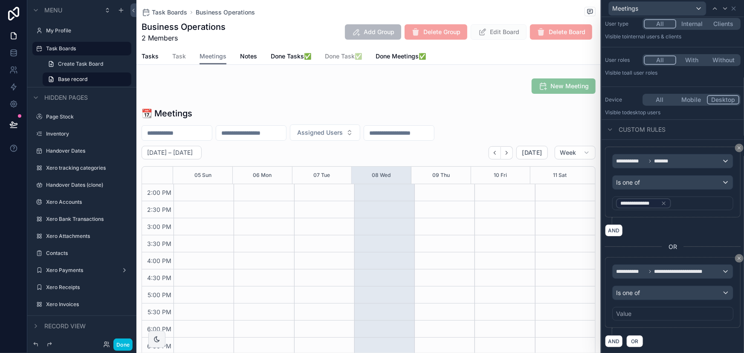
click at [665, 313] on div "Value" at bounding box center [673, 314] width 121 height 14
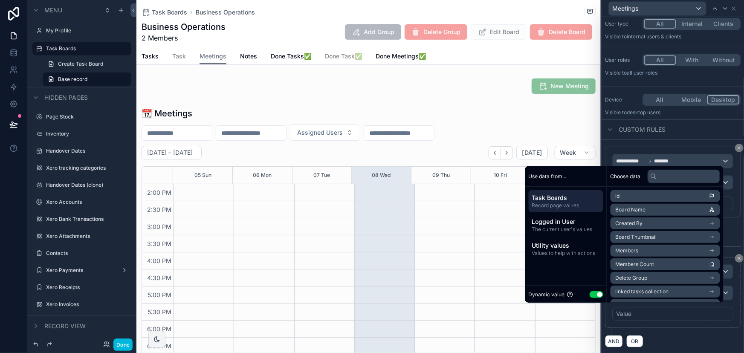
click at [666, 335] on div "AND OR" at bounding box center [673, 341] width 136 height 13
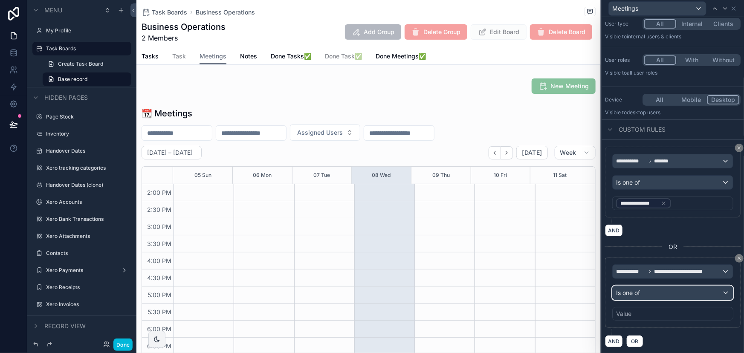
click at [662, 288] on div "Is one of" at bounding box center [673, 293] width 120 height 14
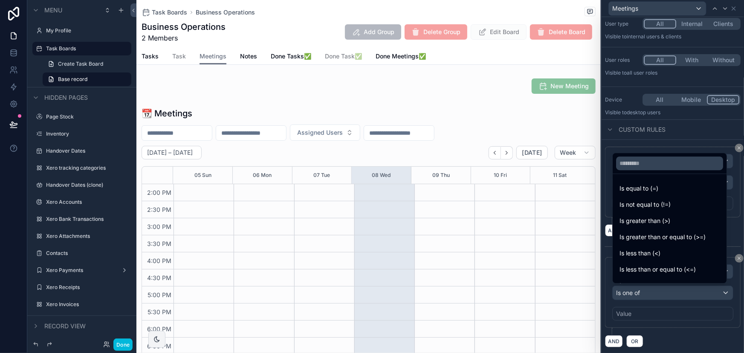
click at [655, 320] on div at bounding box center [673, 176] width 142 height 353
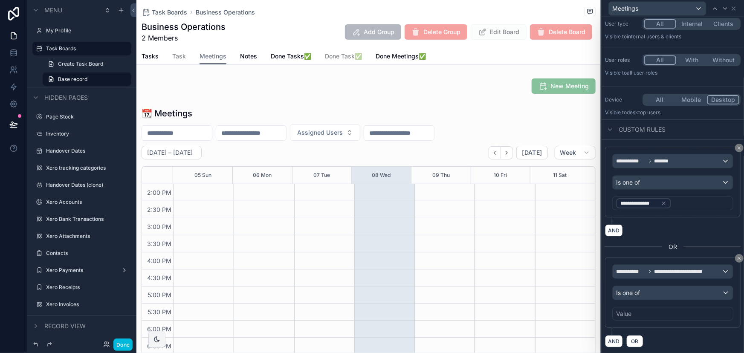
click at [652, 316] on div "Value" at bounding box center [673, 314] width 121 height 14
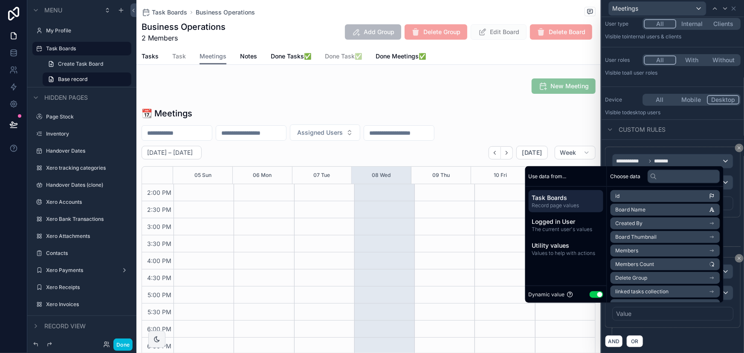
click at [566, 230] on span "The current user's values" at bounding box center [566, 229] width 68 height 7
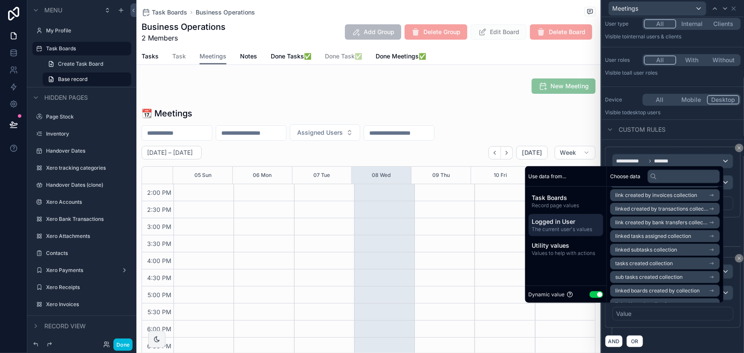
scroll to position [289, 0]
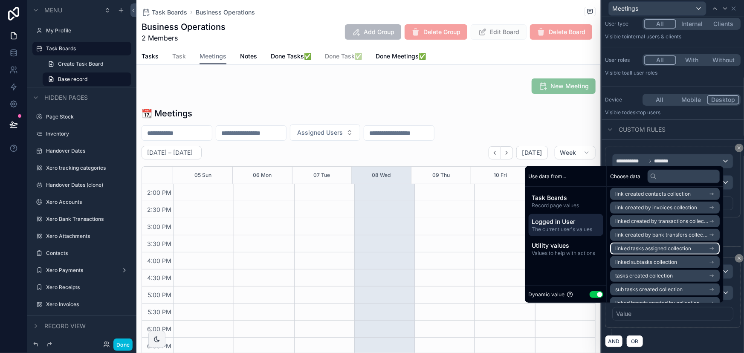
click at [662, 252] on li "linked tasks assigned collection" at bounding box center [666, 249] width 110 height 12
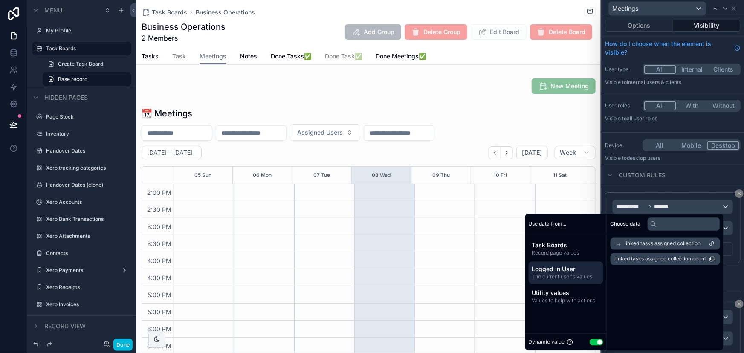
scroll to position [0, 0]
click at [576, 275] on span "The current user's values" at bounding box center [566, 277] width 68 height 7
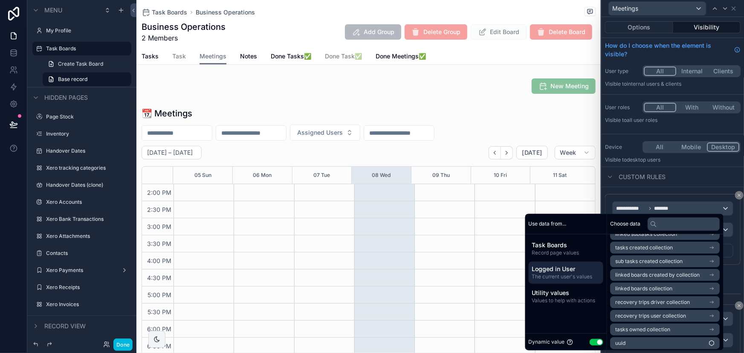
scroll to position [366, 0]
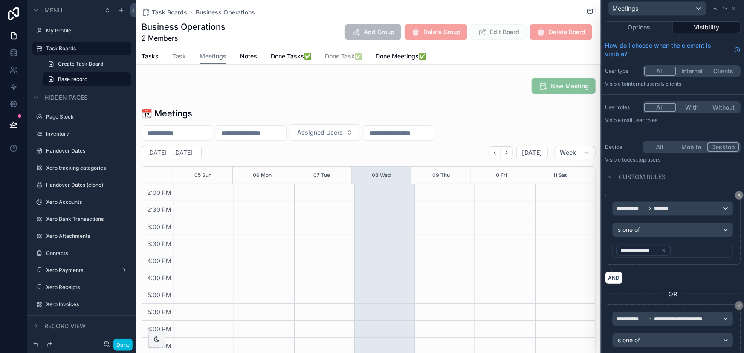
click at [691, 171] on div "Custom rules" at bounding box center [673, 177] width 142 height 20
click at [641, 210] on span "**********" at bounding box center [631, 208] width 30 height 7
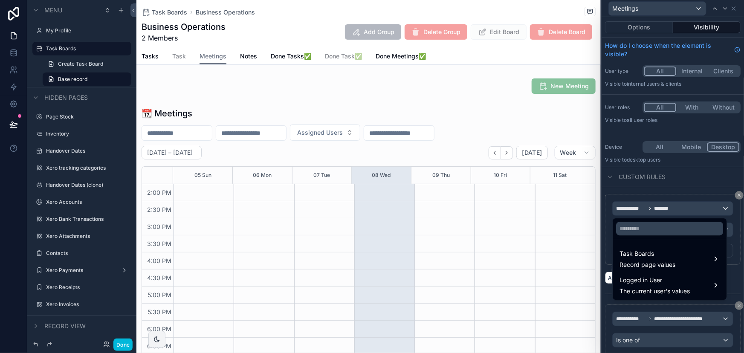
click at [678, 170] on div at bounding box center [673, 176] width 142 height 353
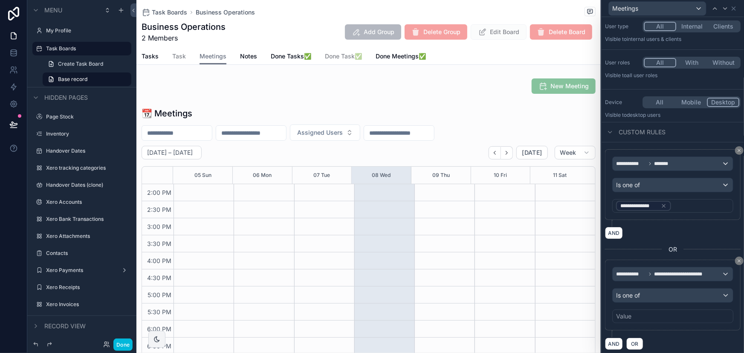
scroll to position [47, 0]
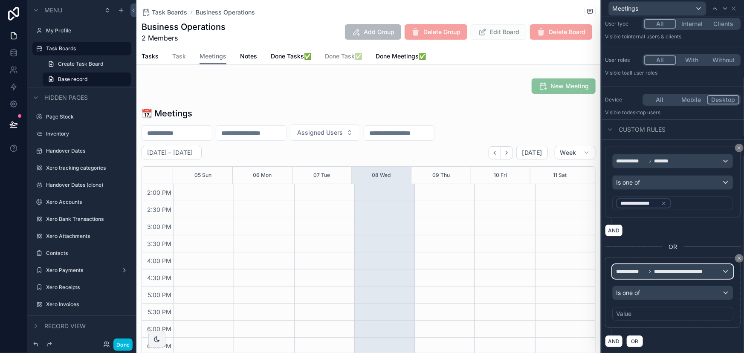
click at [674, 269] on span "**********" at bounding box center [681, 271] width 53 height 7
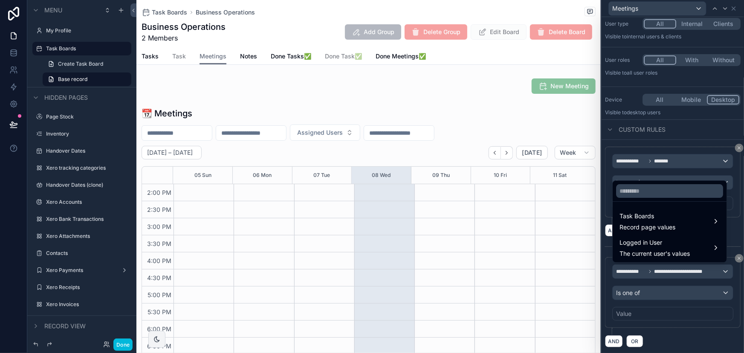
click at [675, 246] on span "Logged in User" at bounding box center [655, 243] width 70 height 10
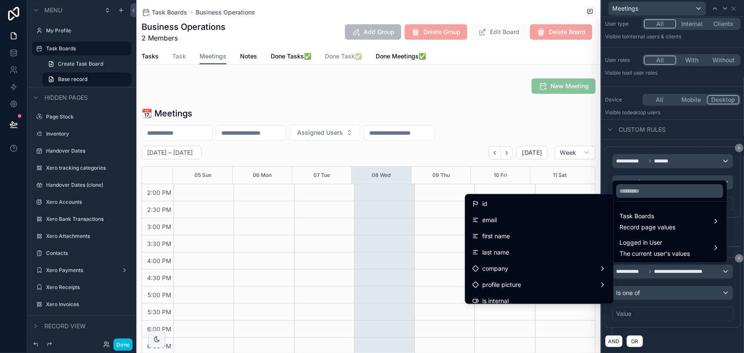
click at [574, 209] on div "id" at bounding box center [539, 203] width 145 height 15
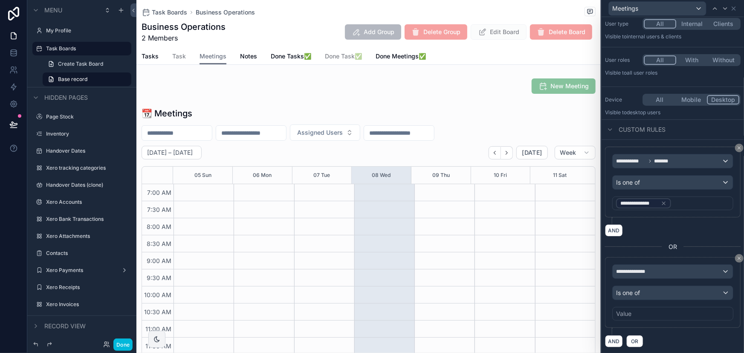
scroll to position [239, 0]
click at [638, 312] on div "Value" at bounding box center [673, 314] width 121 height 14
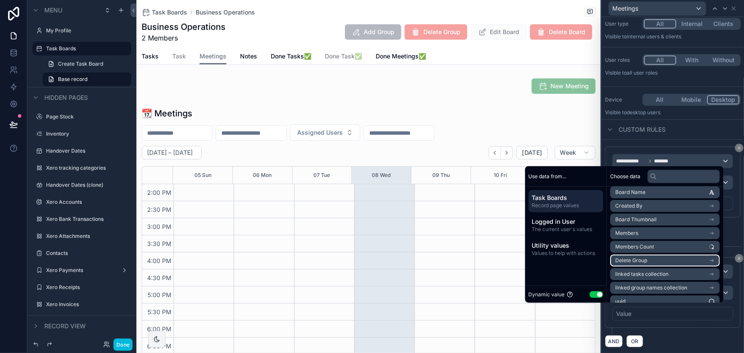
scroll to position [26, 0]
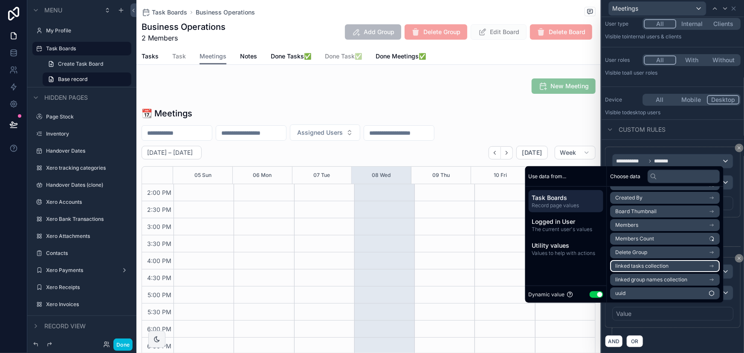
click at [650, 269] on span "linked tasks collection" at bounding box center [642, 266] width 53 height 7
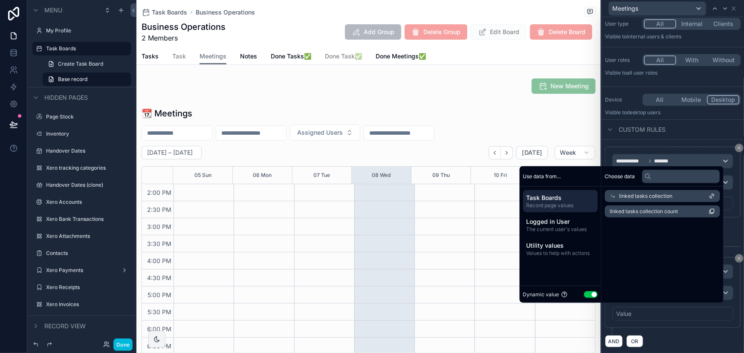
scroll to position [0, 0]
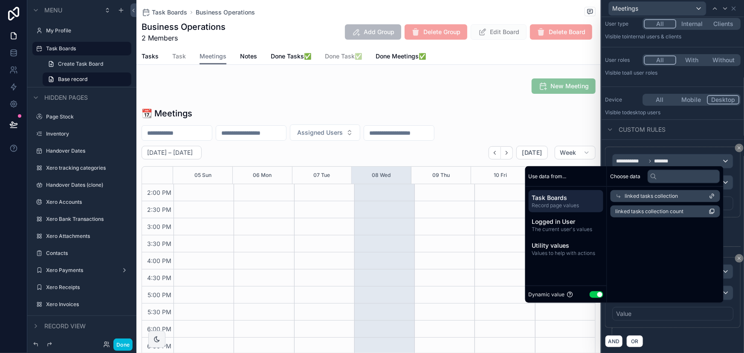
click at [558, 242] on span "Utility values" at bounding box center [566, 245] width 68 height 9
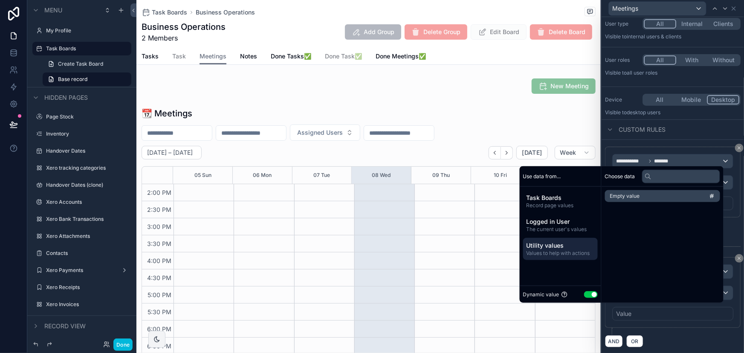
click at [587, 292] on button "Use setting" at bounding box center [591, 294] width 14 height 7
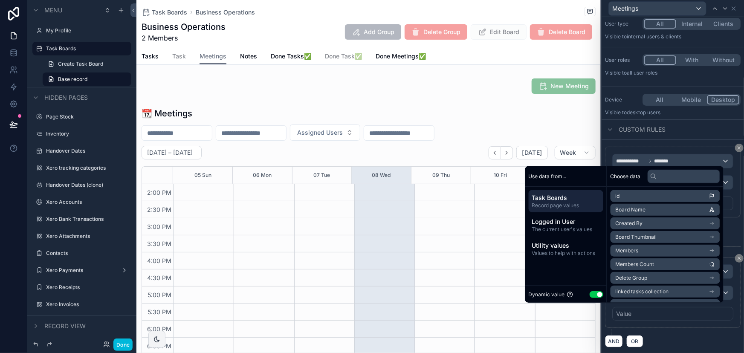
click at [675, 322] on div "**********" at bounding box center [673, 292] width 136 height 71
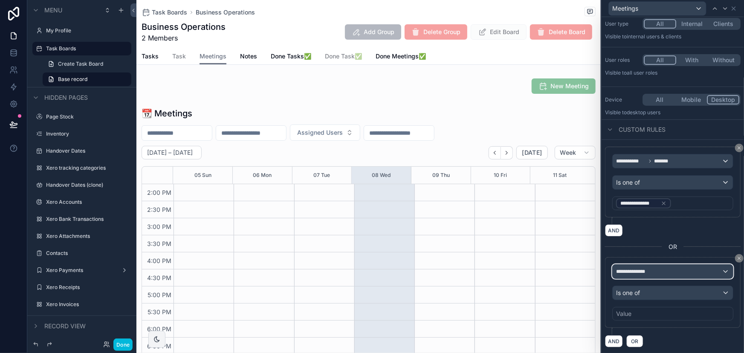
click at [639, 271] on span "**********" at bounding box center [634, 271] width 37 height 7
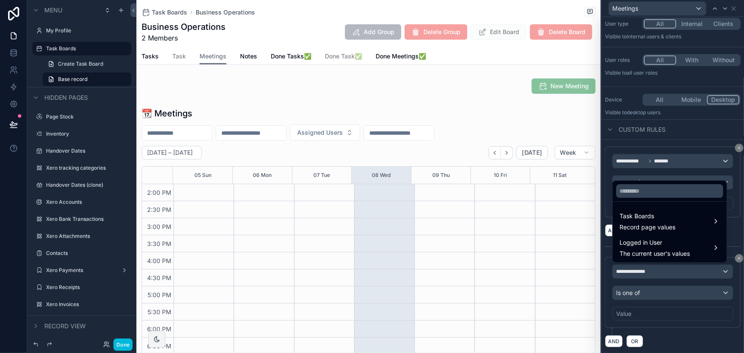
click at [656, 221] on span "Task Boards" at bounding box center [648, 216] width 56 height 10
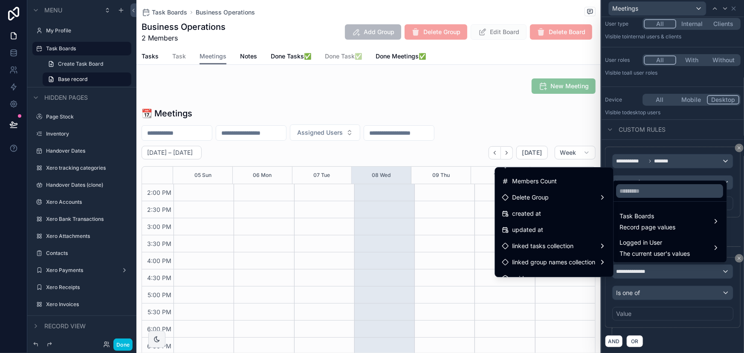
scroll to position [104, 0]
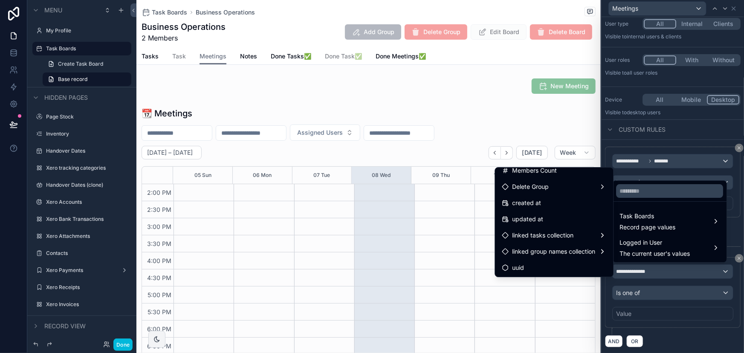
click at [540, 240] on span "linked tasks collection" at bounding box center [543, 235] width 61 height 10
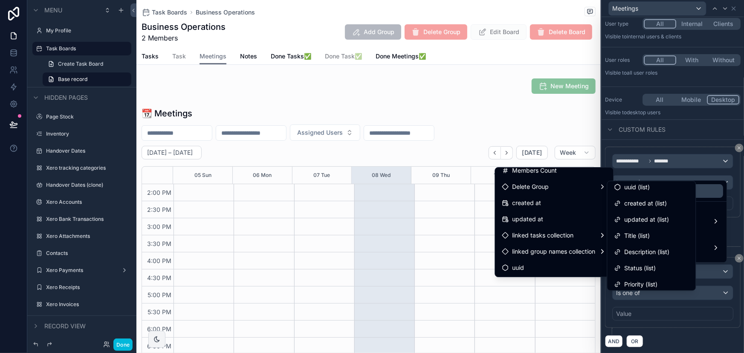
scroll to position [0, 0]
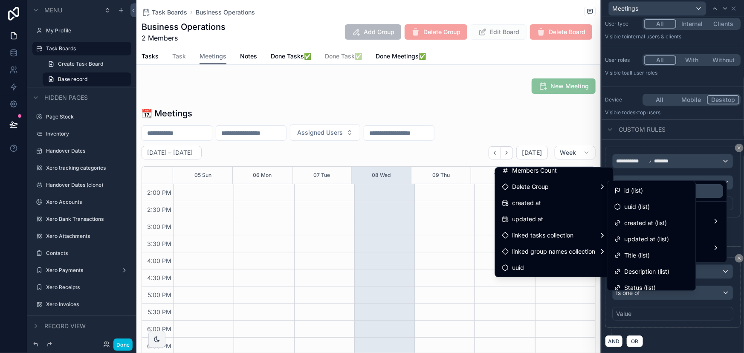
click at [641, 190] on span "id (list)" at bounding box center [634, 191] width 19 height 10
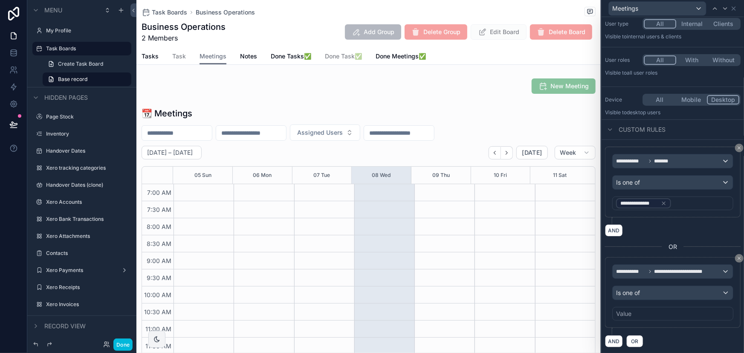
scroll to position [239, 0]
click at [649, 311] on div "Value" at bounding box center [673, 314] width 121 height 14
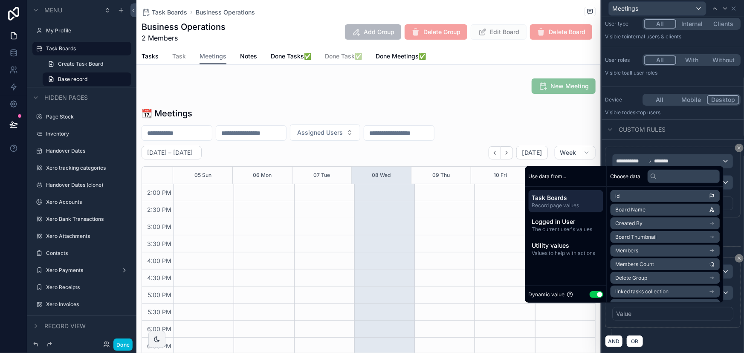
click at [569, 223] on span "Logged in User" at bounding box center [566, 222] width 68 height 9
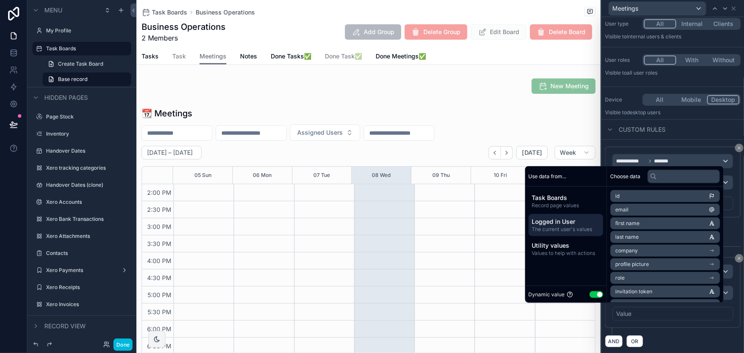
click at [732, 213] on div "**********" at bounding box center [673, 182] width 136 height 71
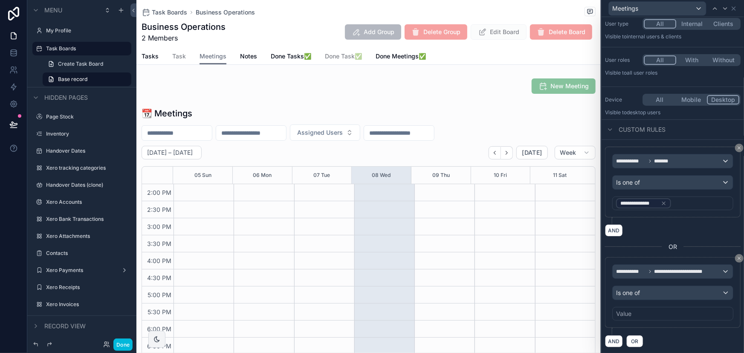
click at [628, 314] on div "Value" at bounding box center [623, 314] width 15 height 9
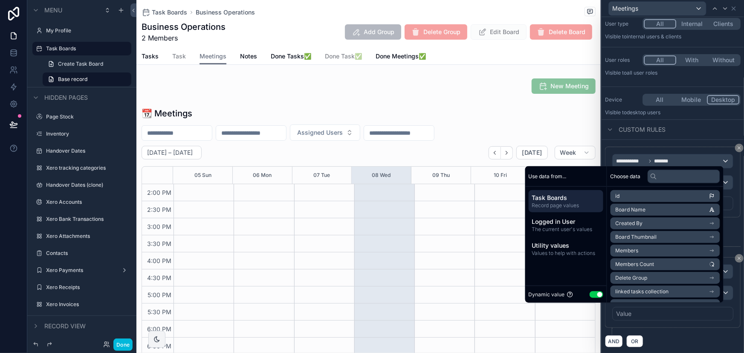
click at [580, 226] on span "The current user's values" at bounding box center [566, 229] width 68 height 7
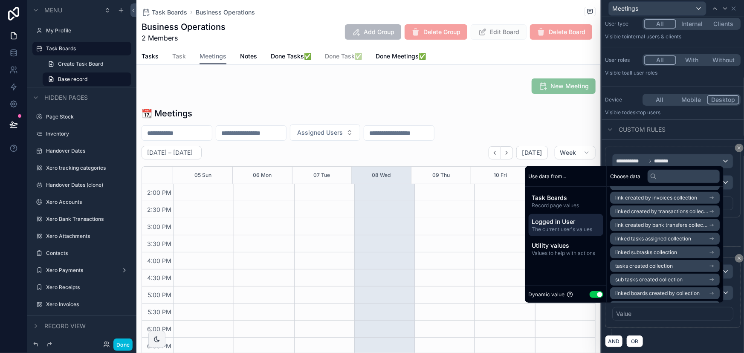
scroll to position [310, 0]
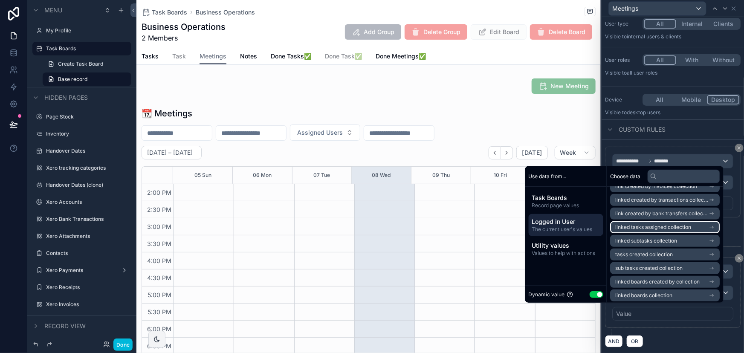
click at [674, 223] on li "linked tasks assigned collection" at bounding box center [666, 227] width 110 height 12
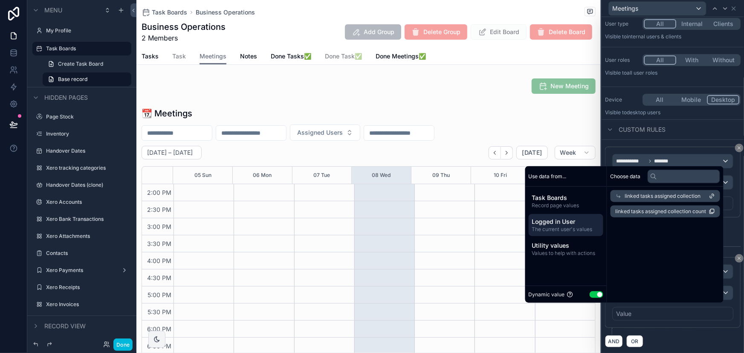
scroll to position [0, 0]
click at [670, 210] on span "linked tasks assigned collection count" at bounding box center [661, 211] width 91 height 7
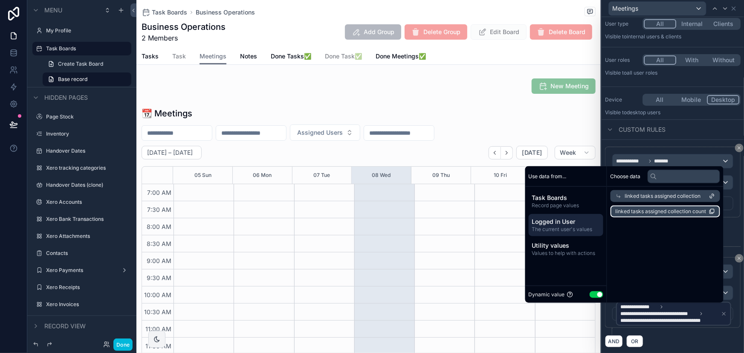
scroll to position [239, 0]
